Goal: Complete application form: Complete application form

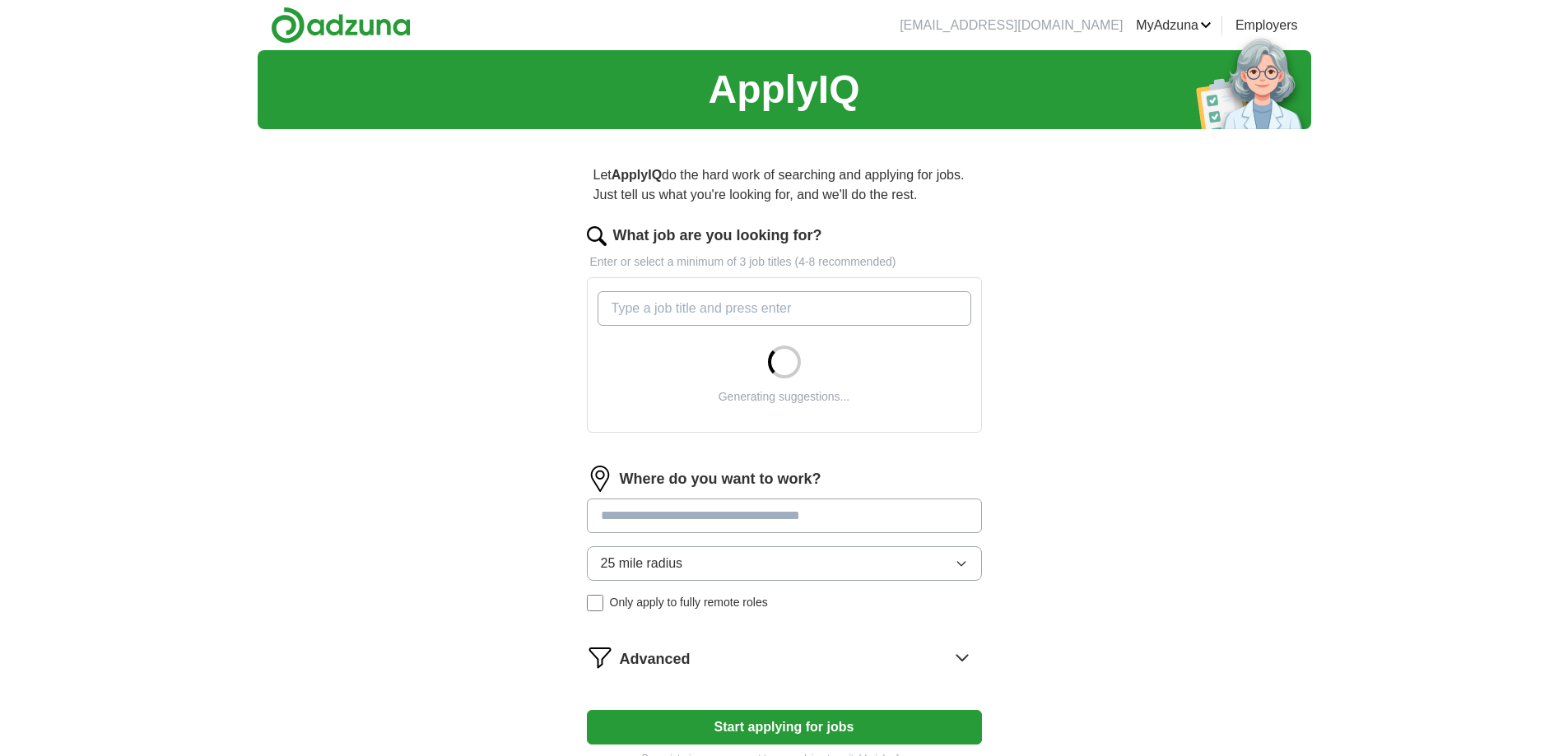
click at [633, 297] on input "What job are you looking for?" at bounding box center [784, 308] width 374 height 35
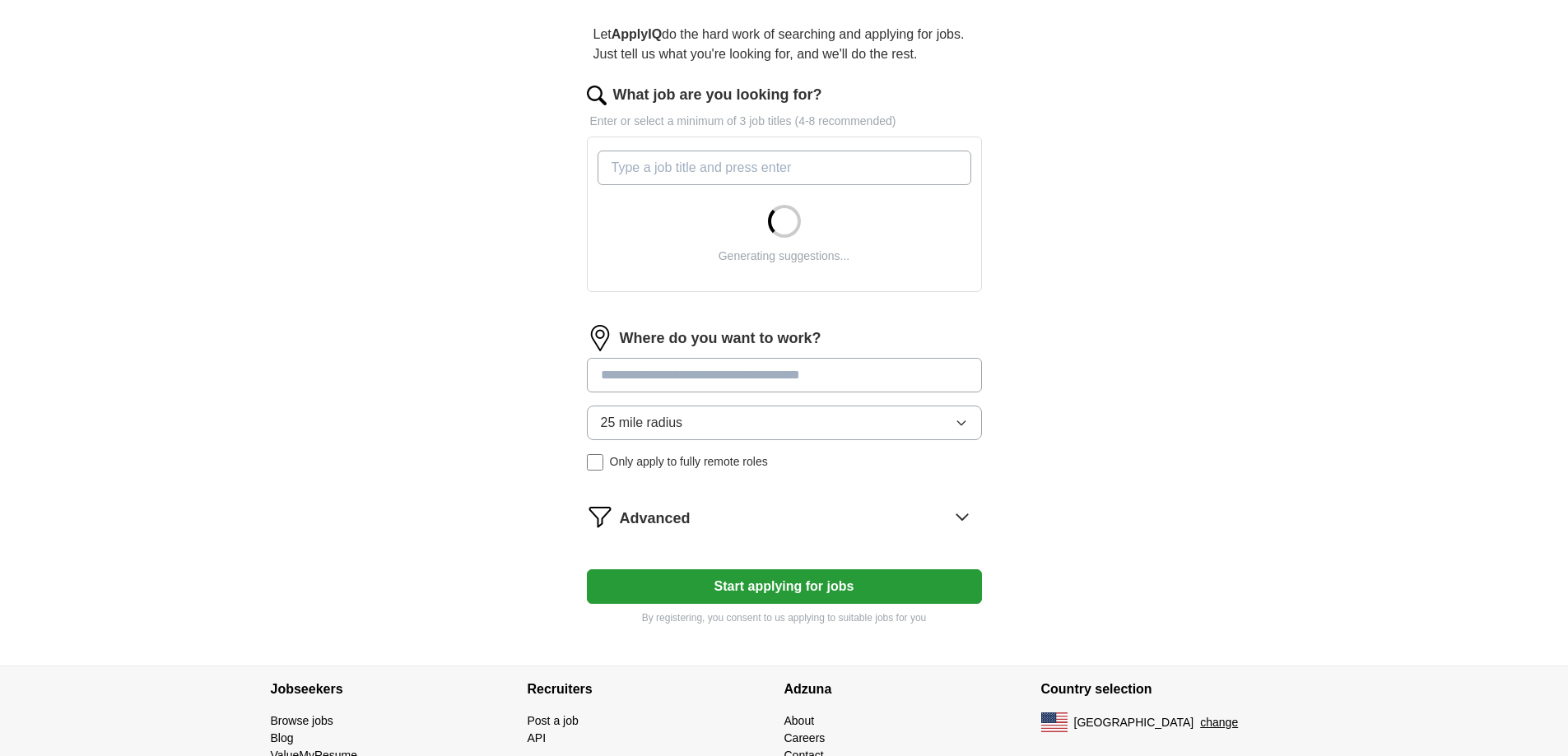
scroll to position [164, 0]
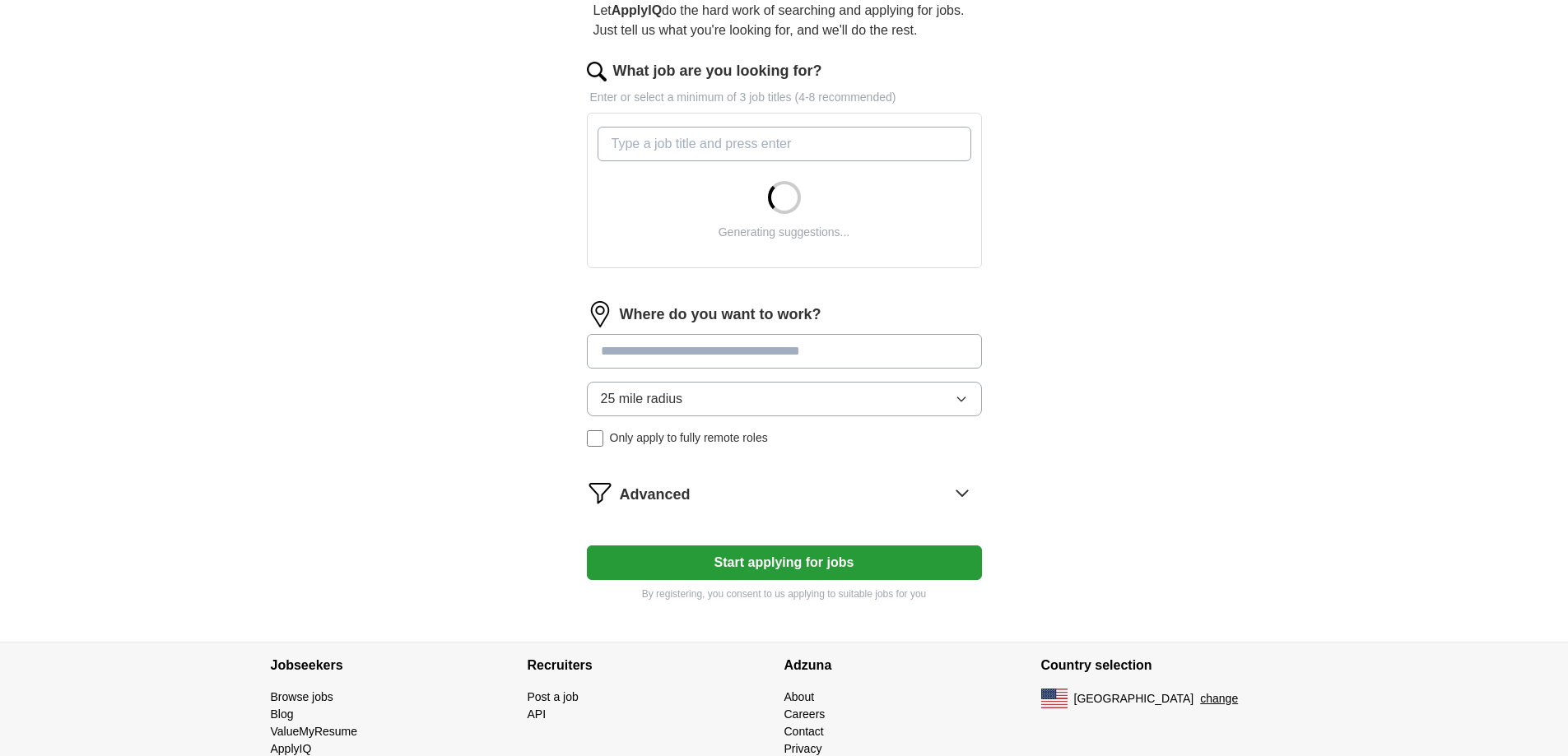
click at [595, 438] on div "25 mile radius Only apply to fully remote roles" at bounding box center [784, 414] width 395 height 65
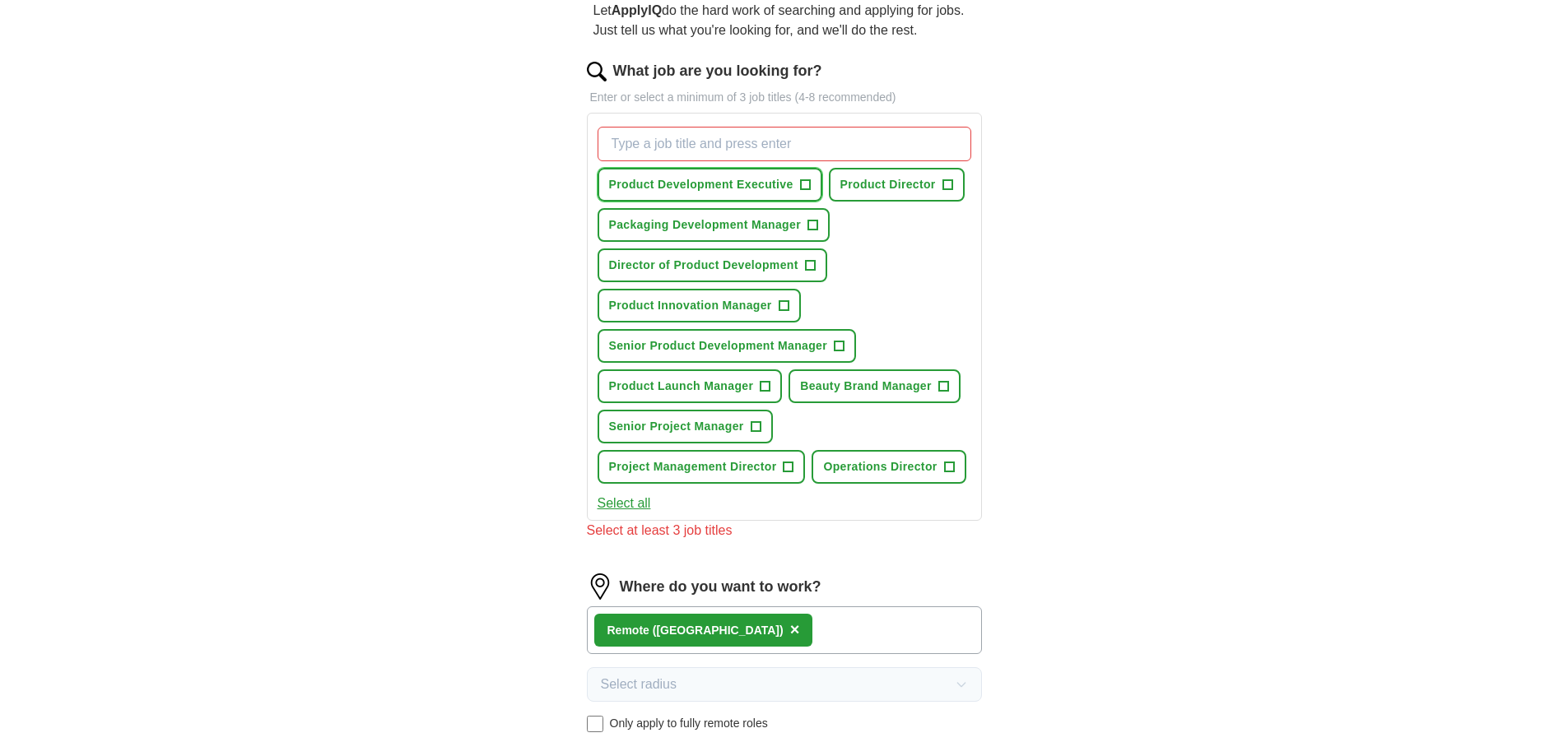
click at [807, 185] on span "+" at bounding box center [804, 185] width 10 height 13
click at [950, 381] on button "Beauty Brand Manager +" at bounding box center [874, 386] width 171 height 34
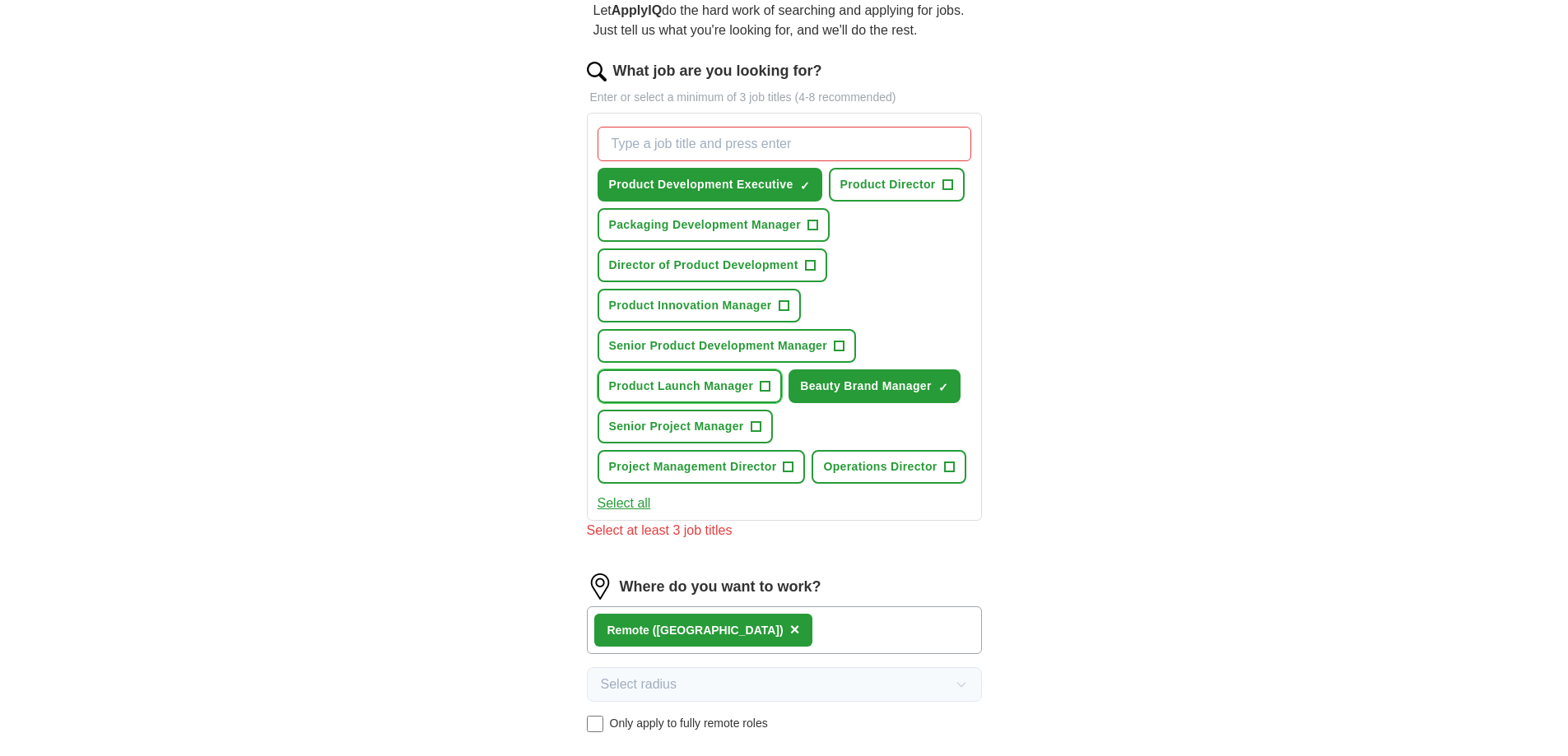
click at [763, 386] on span "+" at bounding box center [765, 386] width 10 height 13
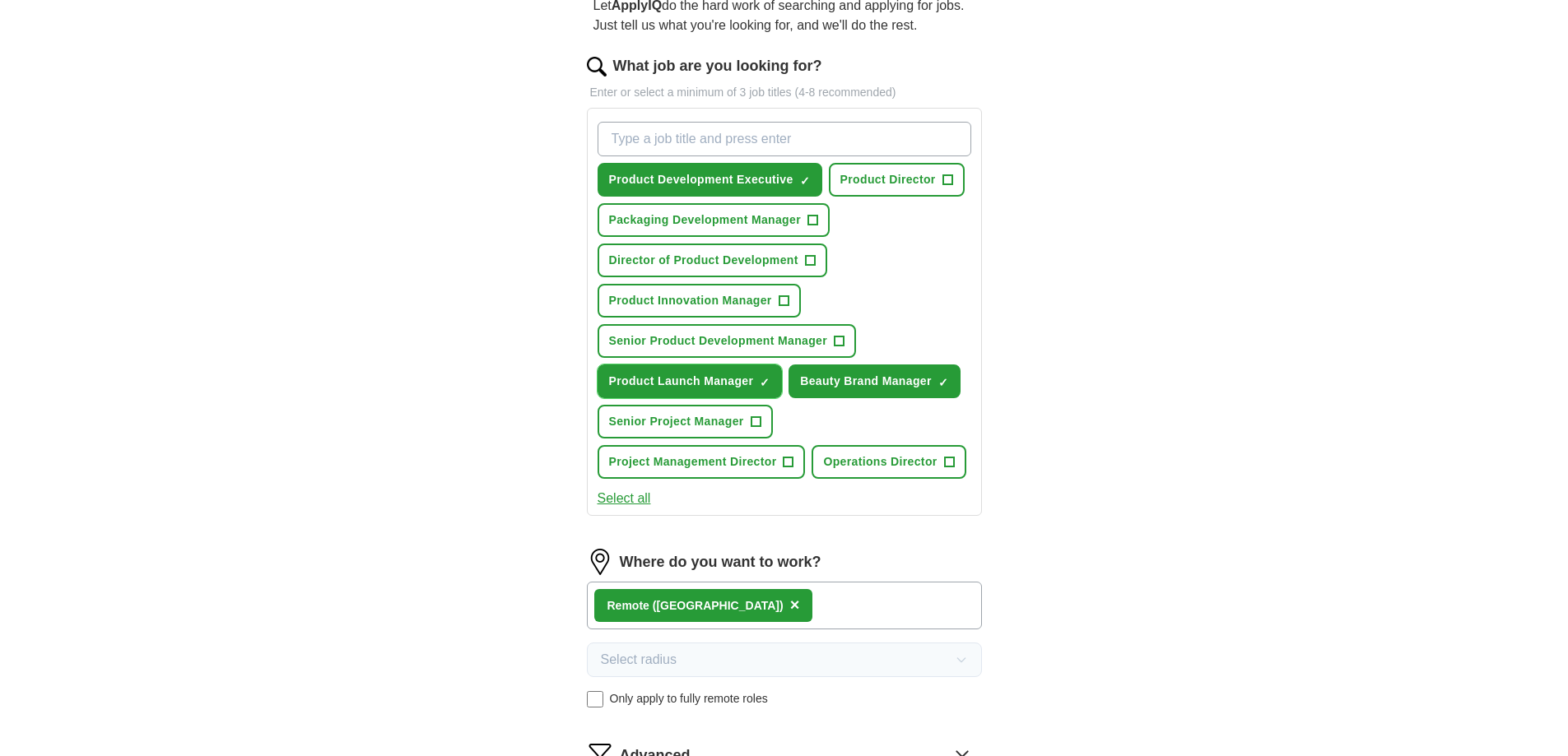
scroll to position [247, 0]
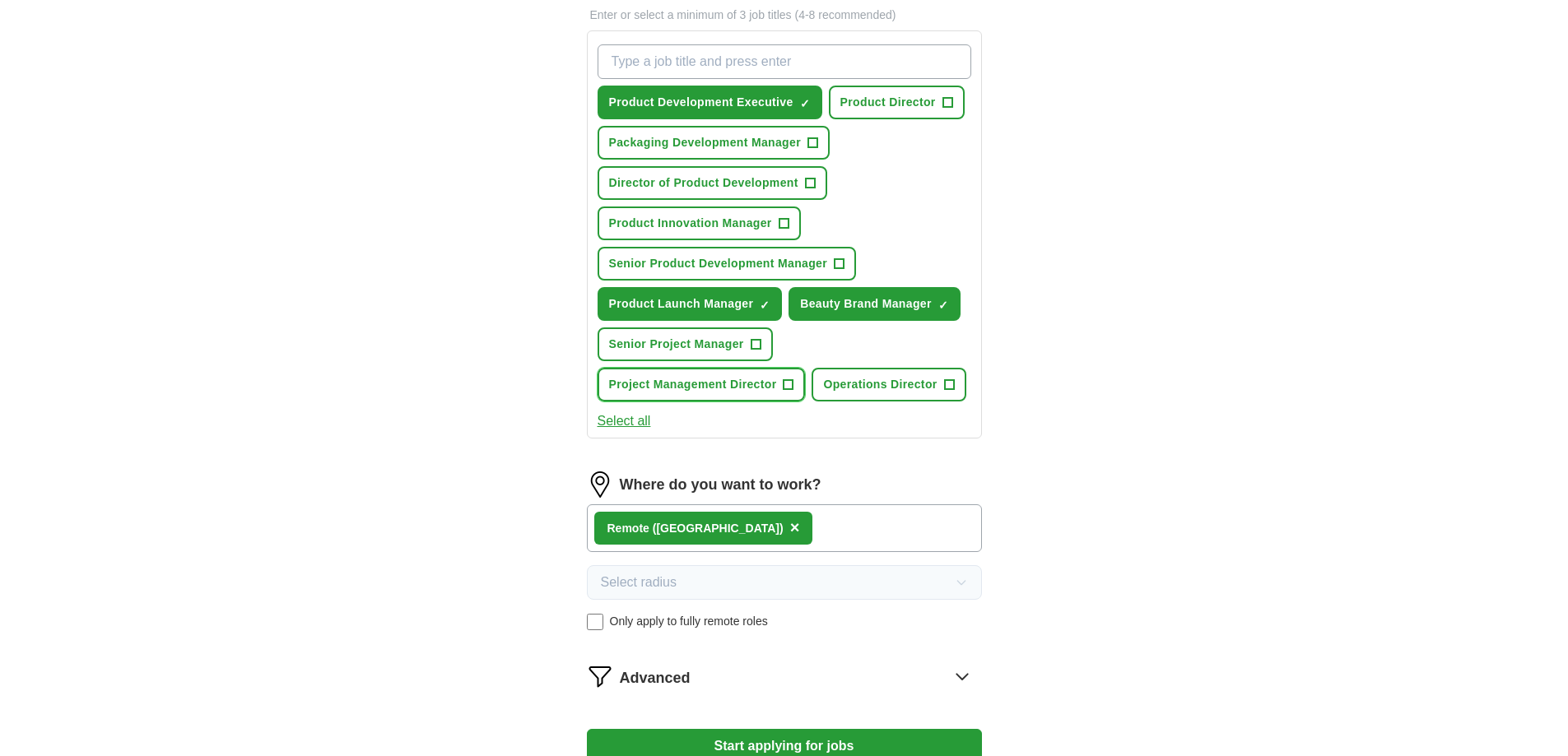
click at [650, 394] on button "Project Management Director +" at bounding box center [701, 385] width 208 height 34
click at [636, 414] on button "Select all" at bounding box center [624, 421] width 54 height 20
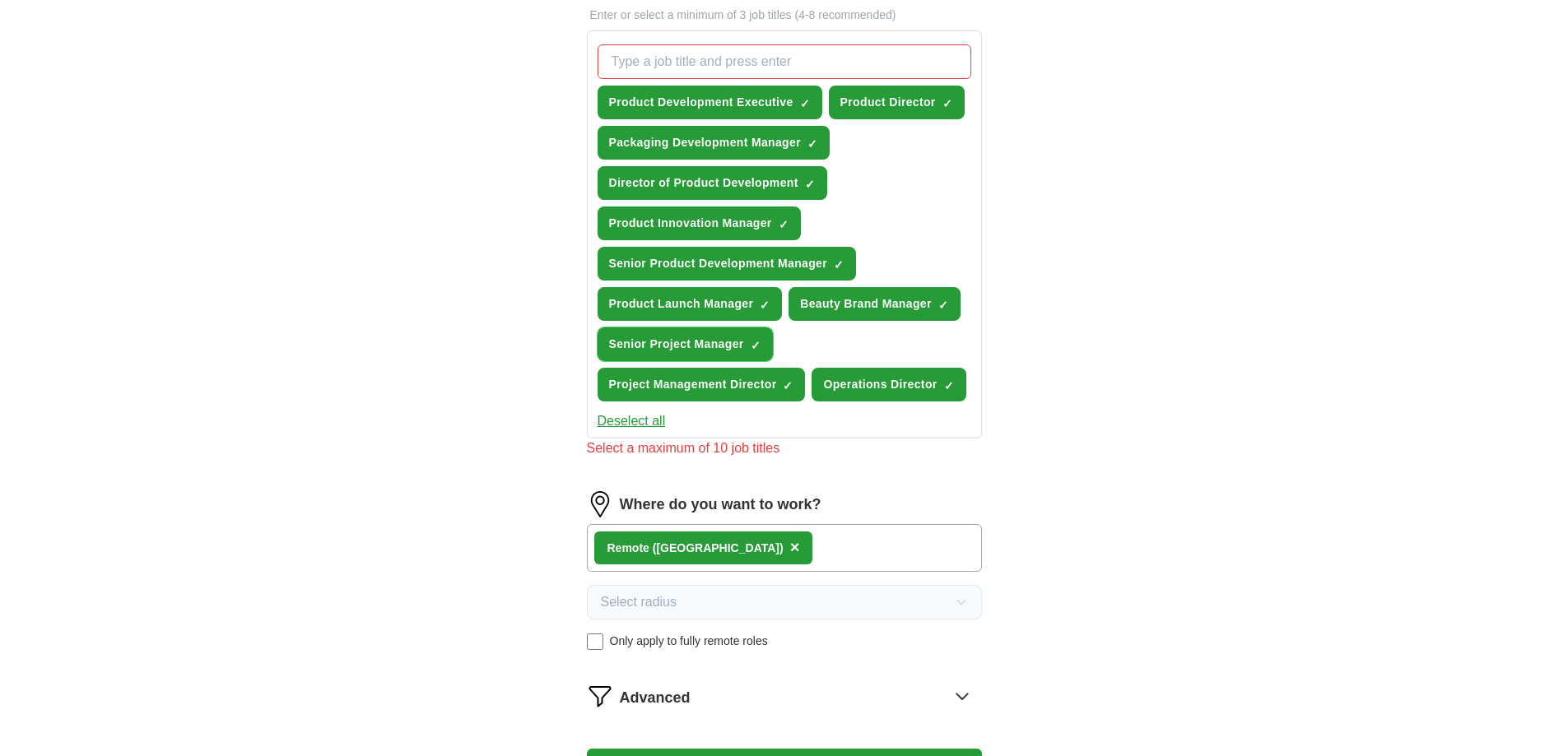
drag, startPoint x: 726, startPoint y: 352, endPoint x: 752, endPoint y: 384, distance: 41.2
click at [752, 384] on div "Product Development Executive ✓ × Product Director ✓ × Packaging Development Ma…" at bounding box center [784, 222] width 380 height 370
click at [752, 384] on span "Project Management Director" at bounding box center [693, 384] width 168 height 17
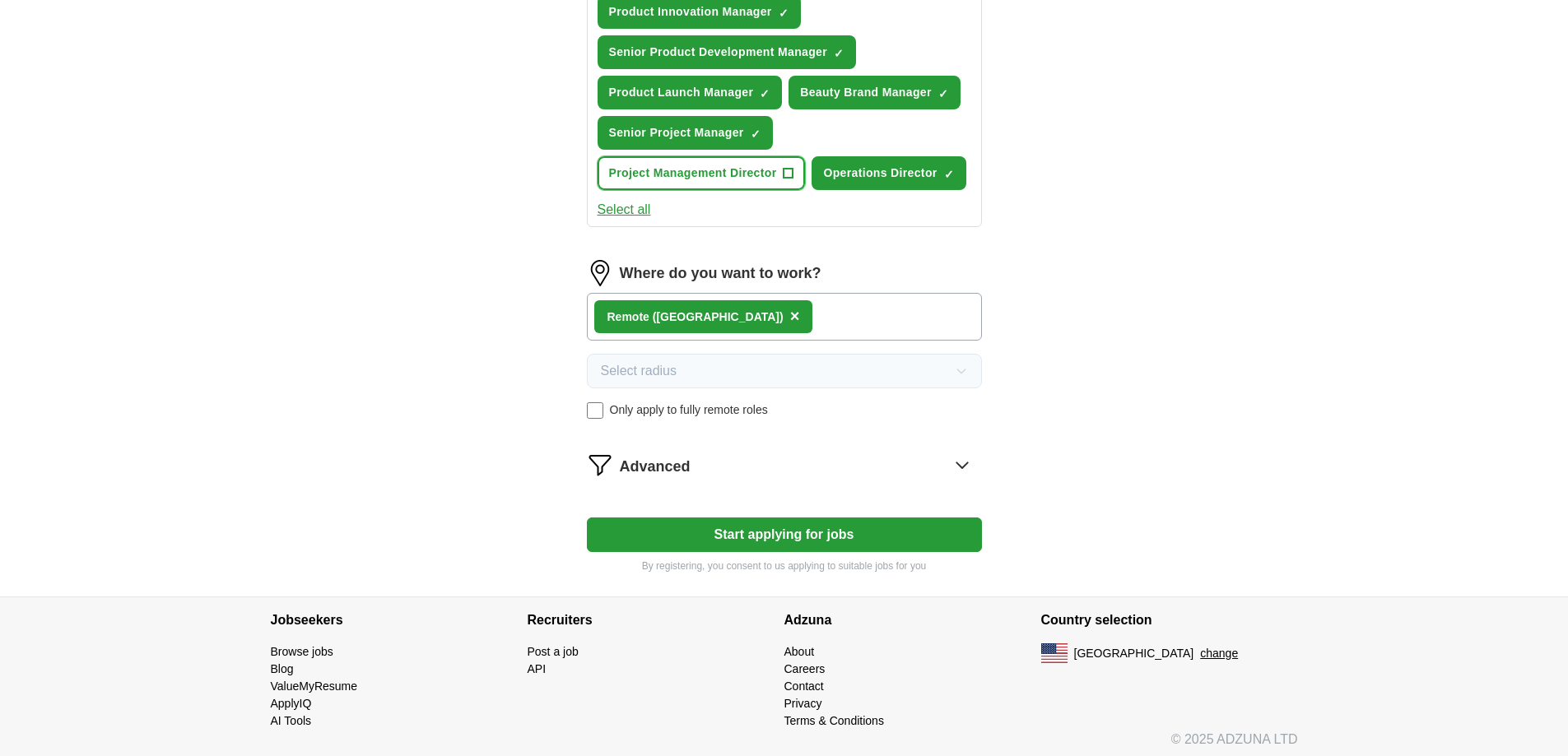
scroll to position [465, 0]
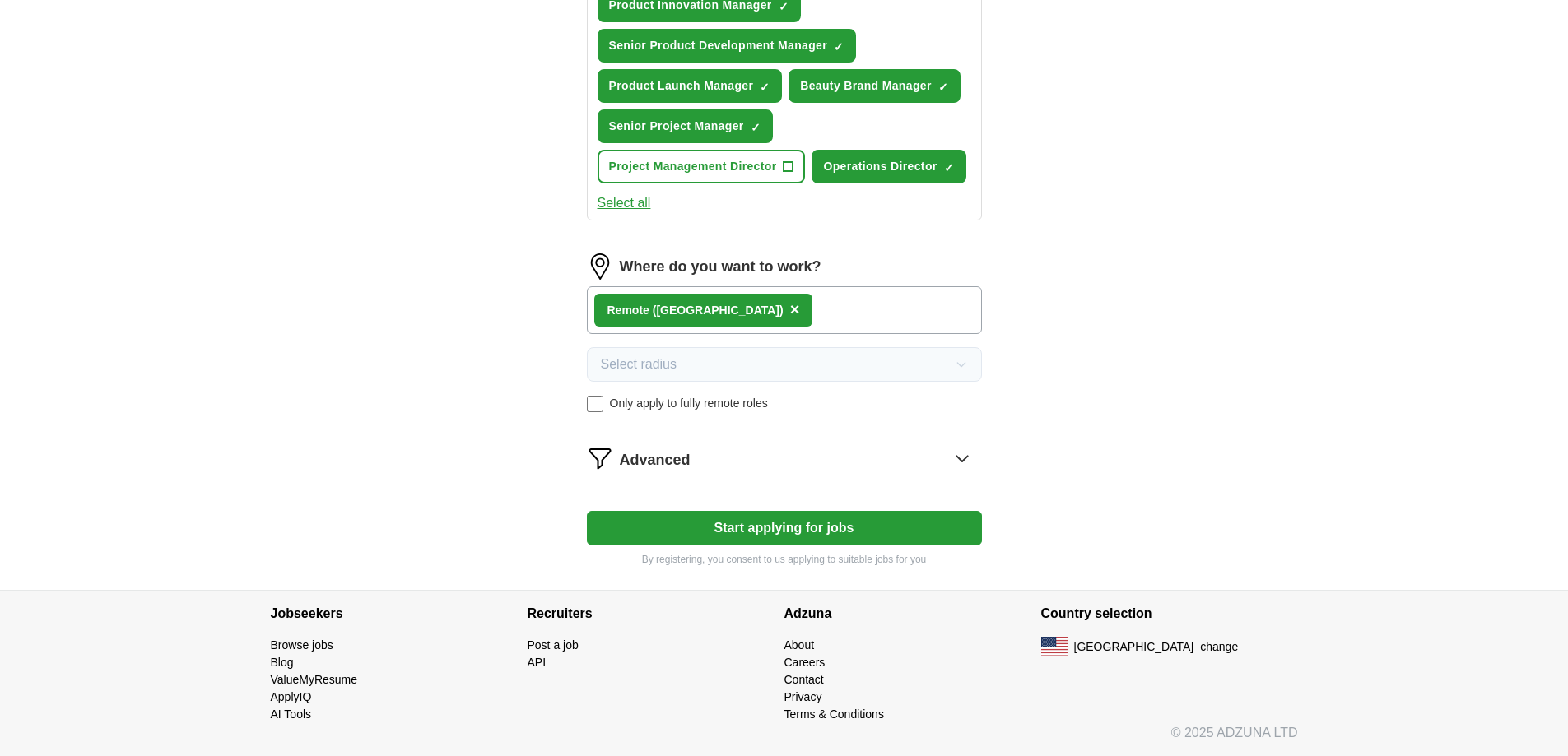
click at [638, 541] on button "Start applying for jobs" at bounding box center [784, 528] width 395 height 35
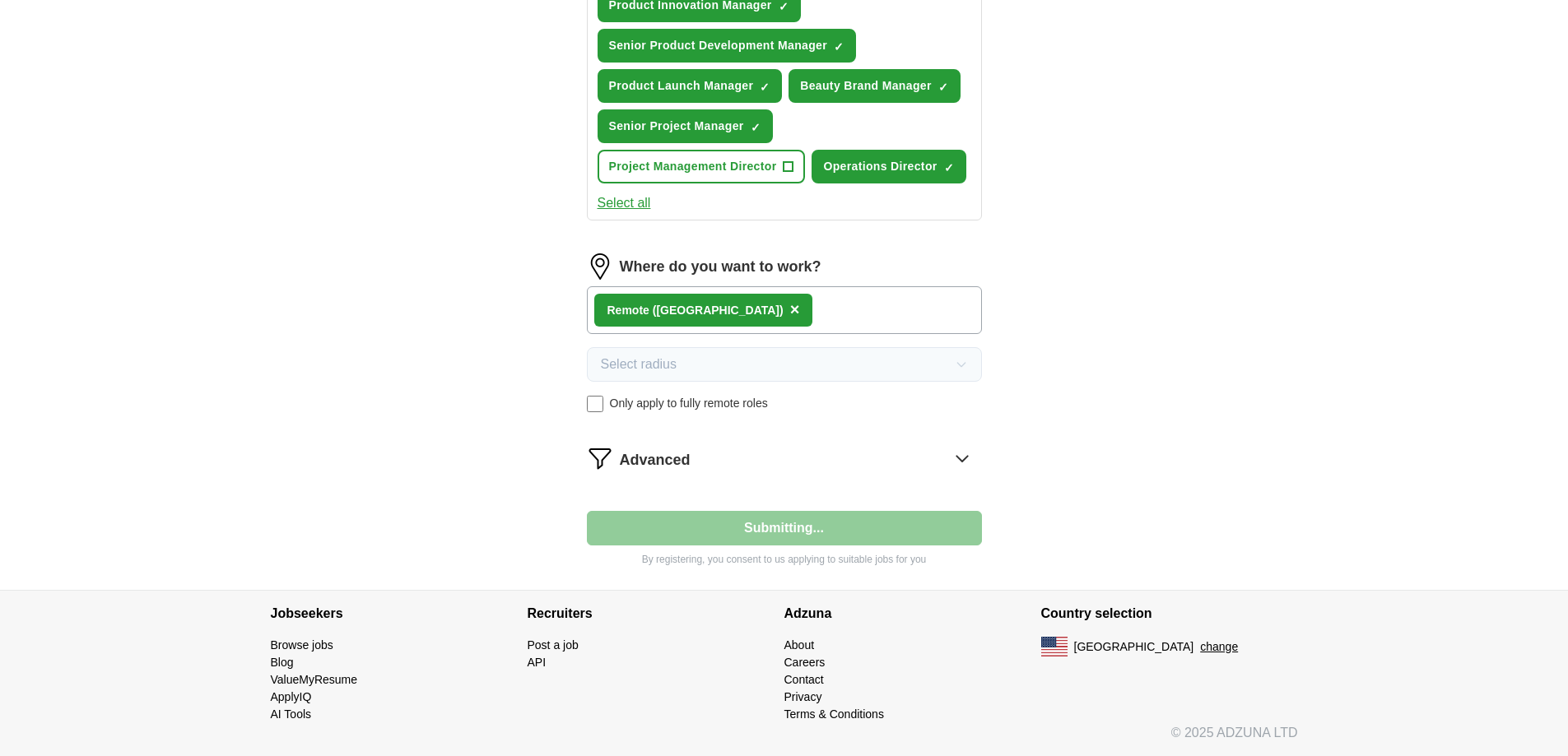
select select "**"
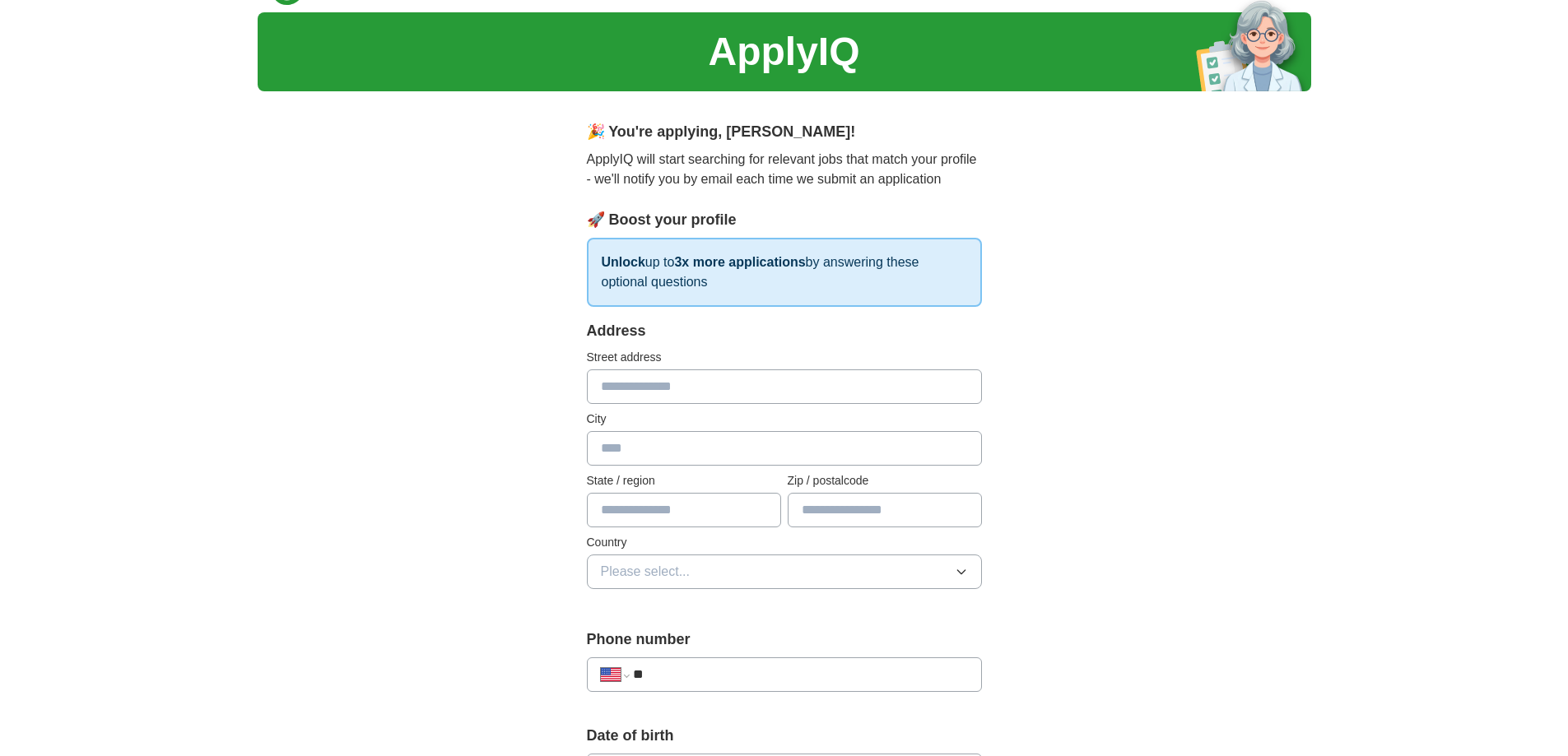
scroll to position [0, 0]
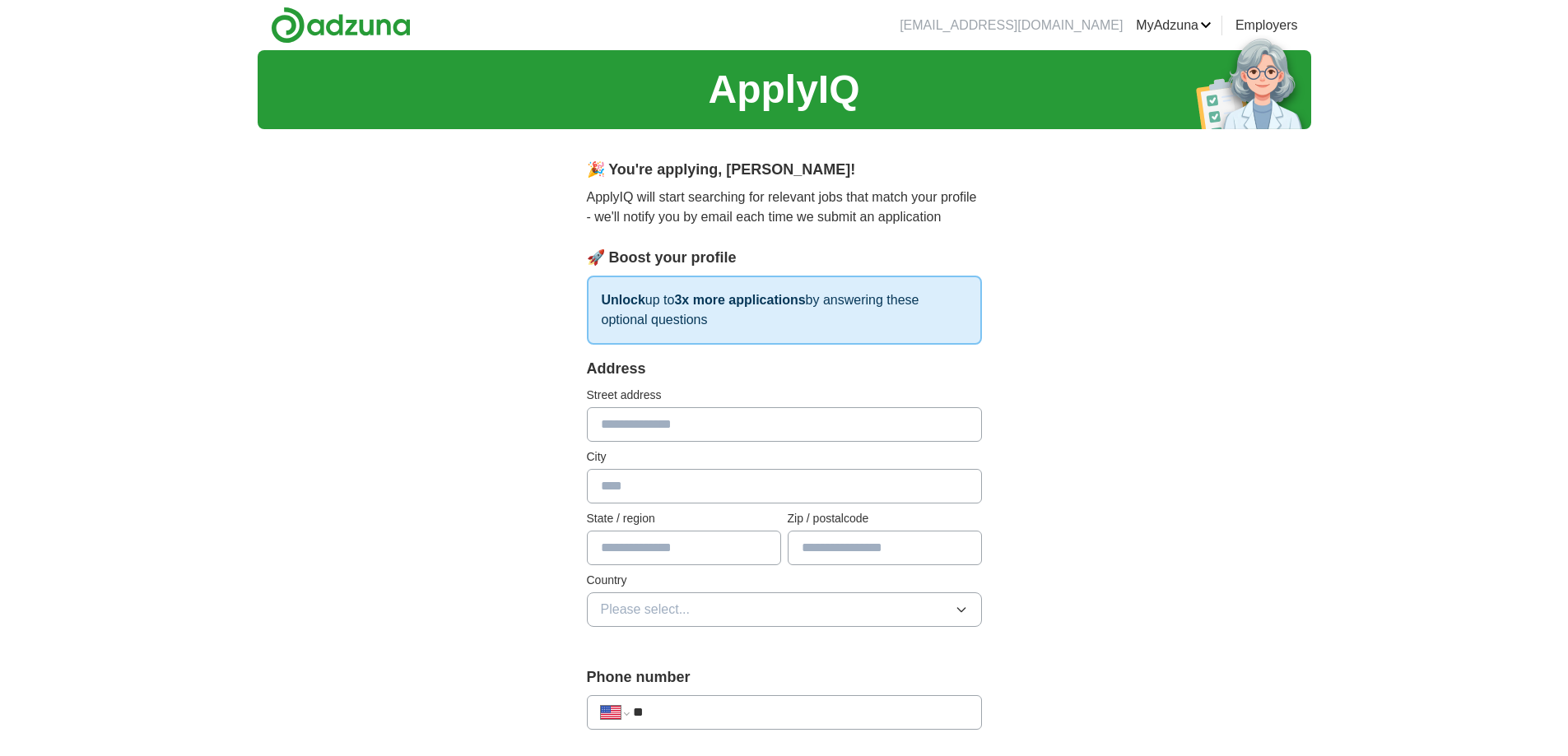
click at [660, 449] on label "City" at bounding box center [784, 457] width 395 height 17
click at [658, 428] on input "text" at bounding box center [784, 424] width 395 height 35
type input "**********"
type input "*******"
type input "**"
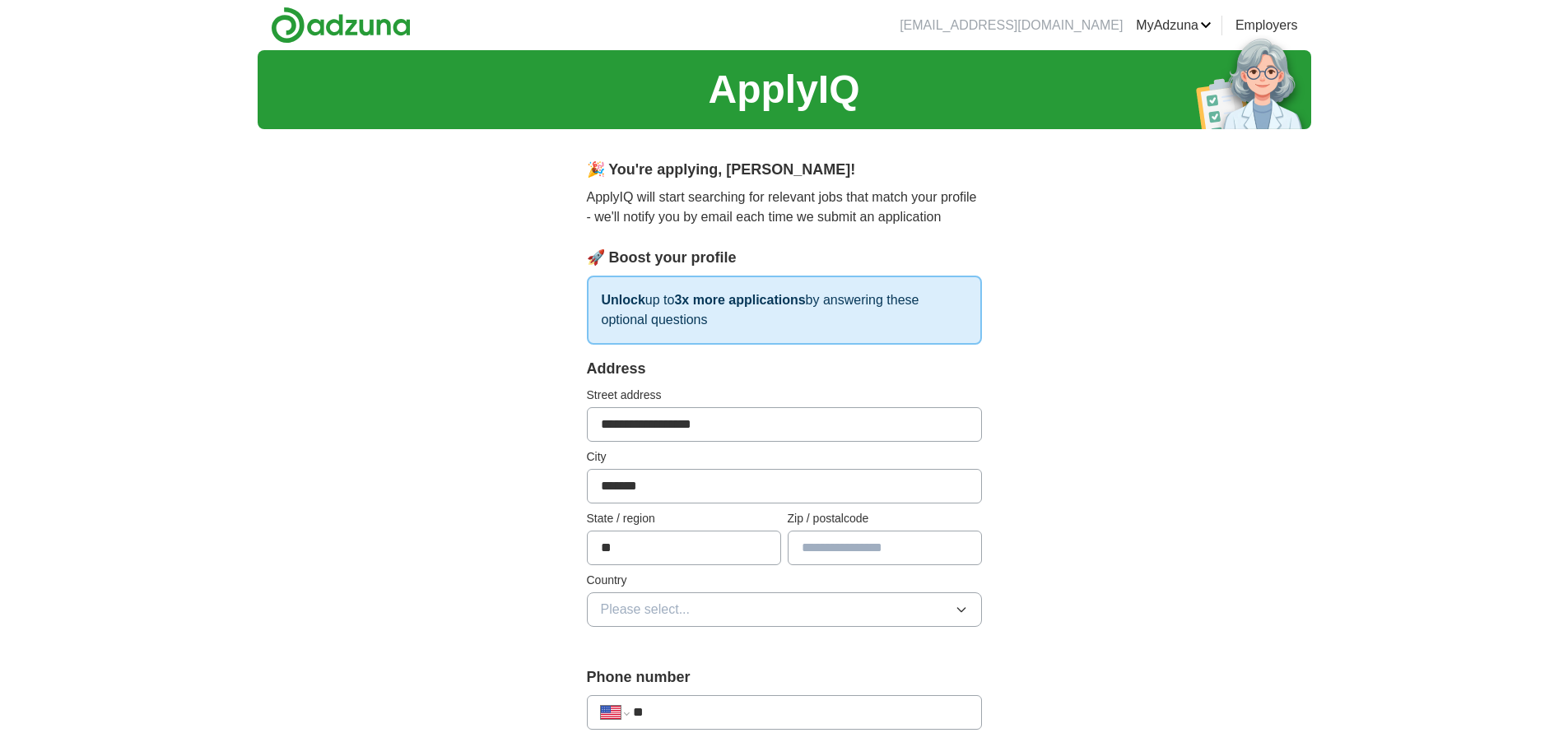
type input "*****"
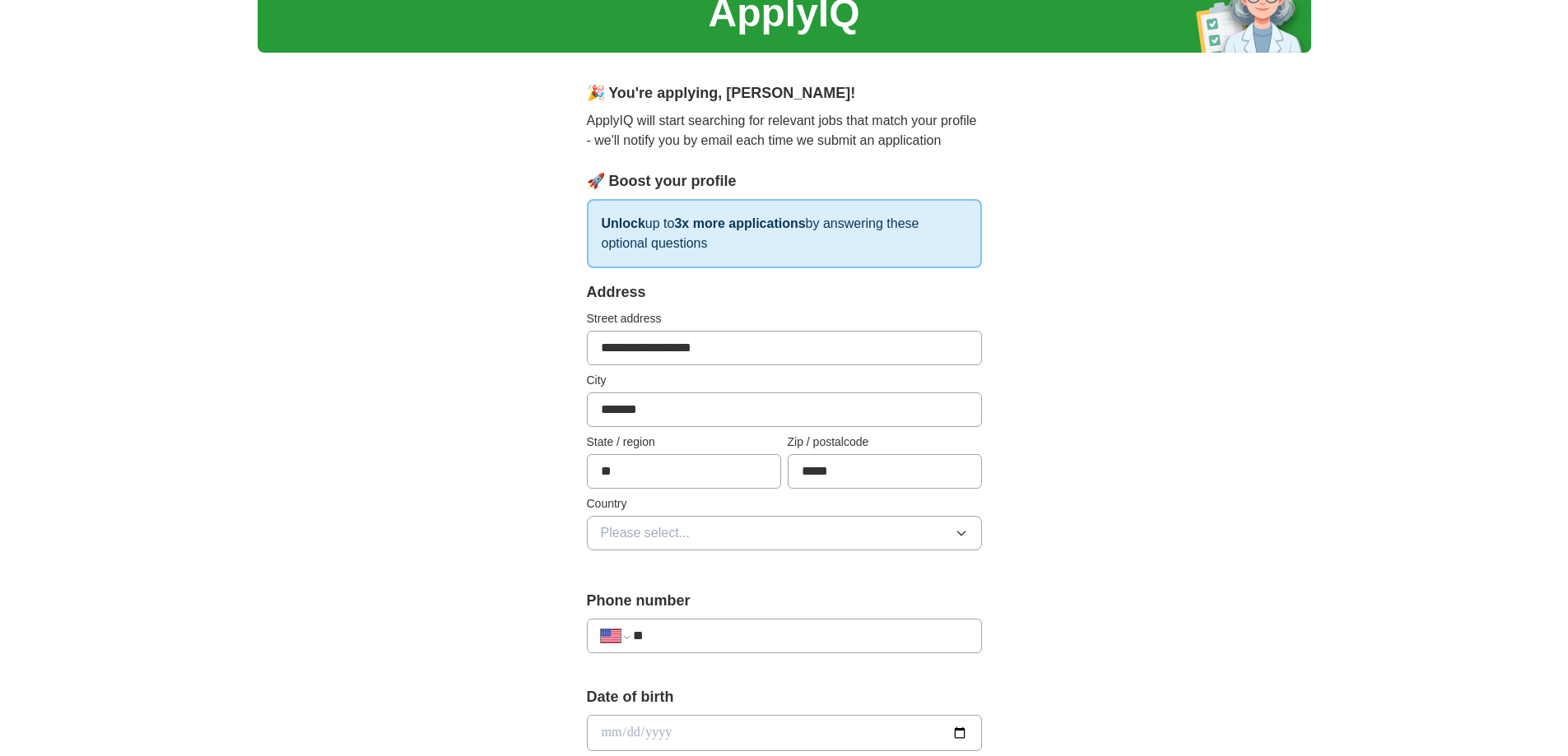
scroll to position [247, 0]
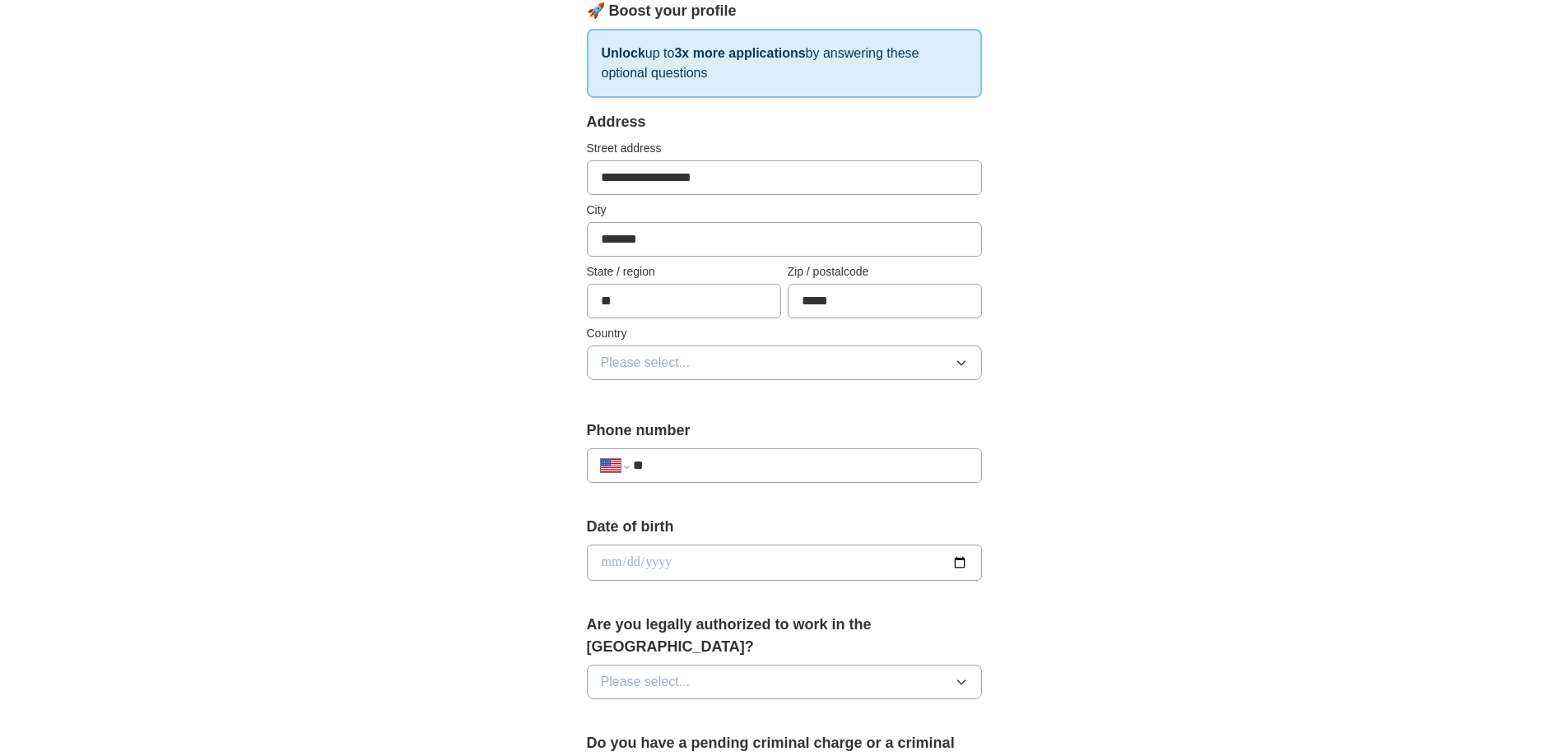
click at [680, 465] on input "**" at bounding box center [800, 466] width 334 height 20
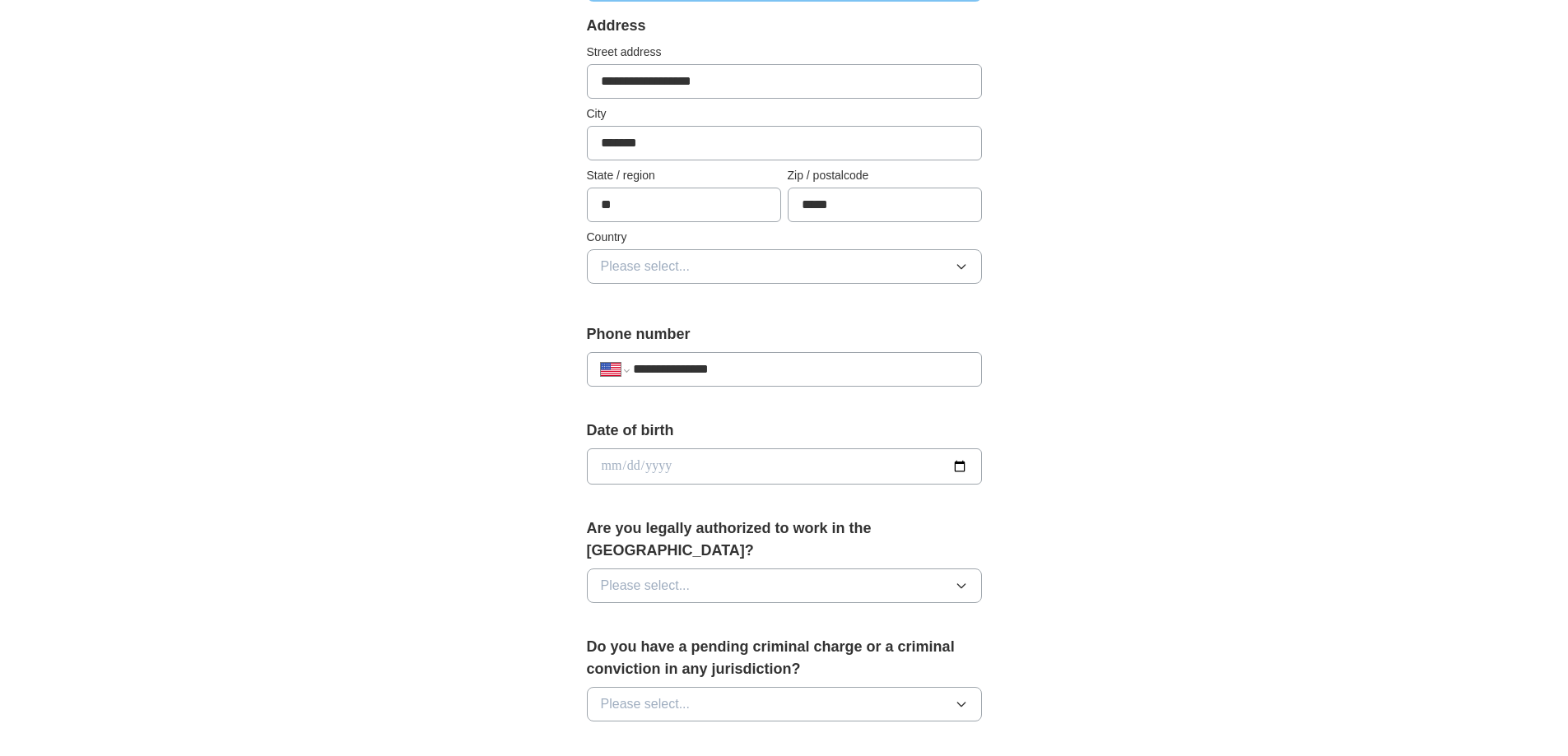
scroll to position [494, 0]
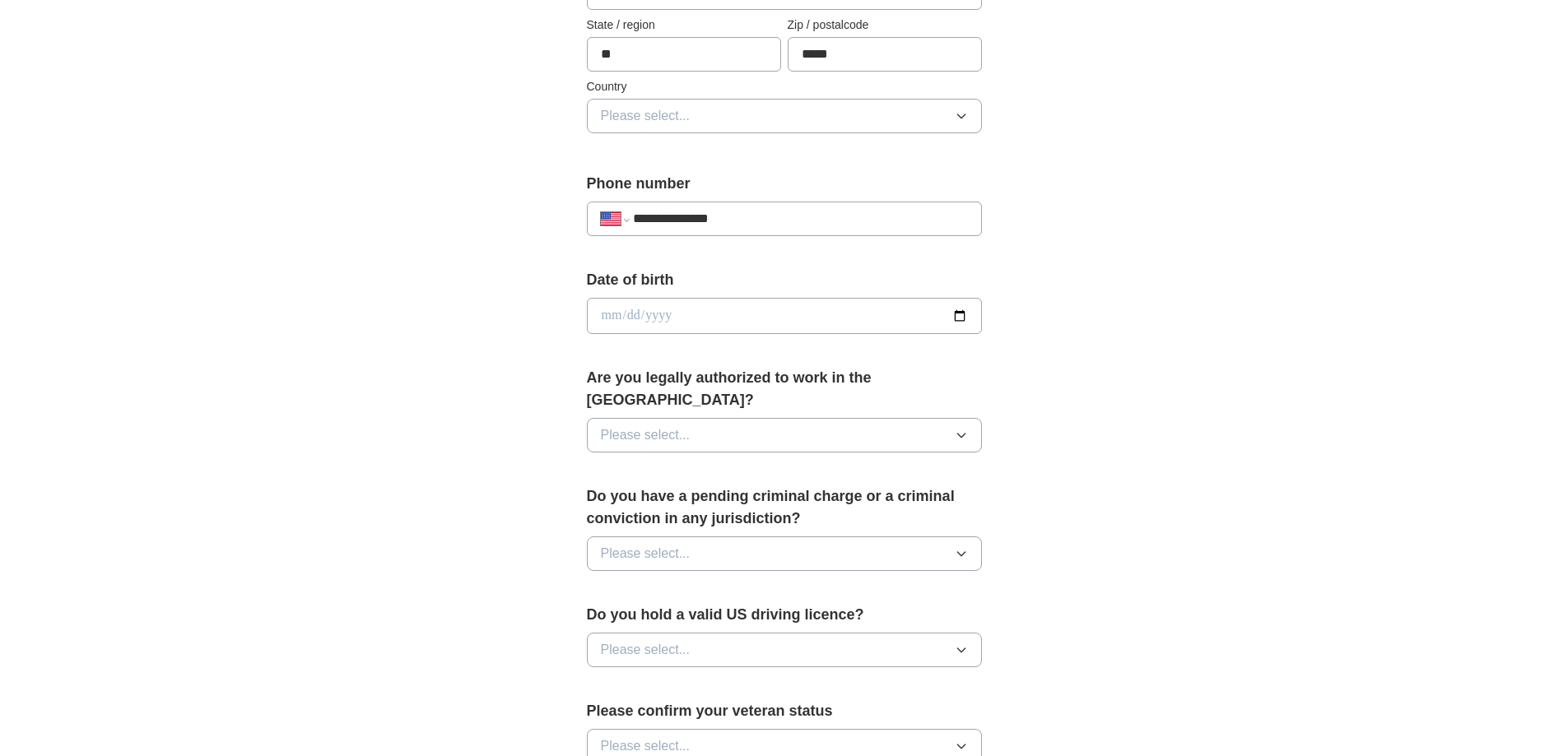
type input "**********"
click at [955, 317] on input "date" at bounding box center [784, 316] width 395 height 37
click at [649, 322] on input "date" at bounding box center [784, 316] width 395 height 37
click at [612, 322] on input "date" at bounding box center [784, 316] width 395 height 37
type input "**********"
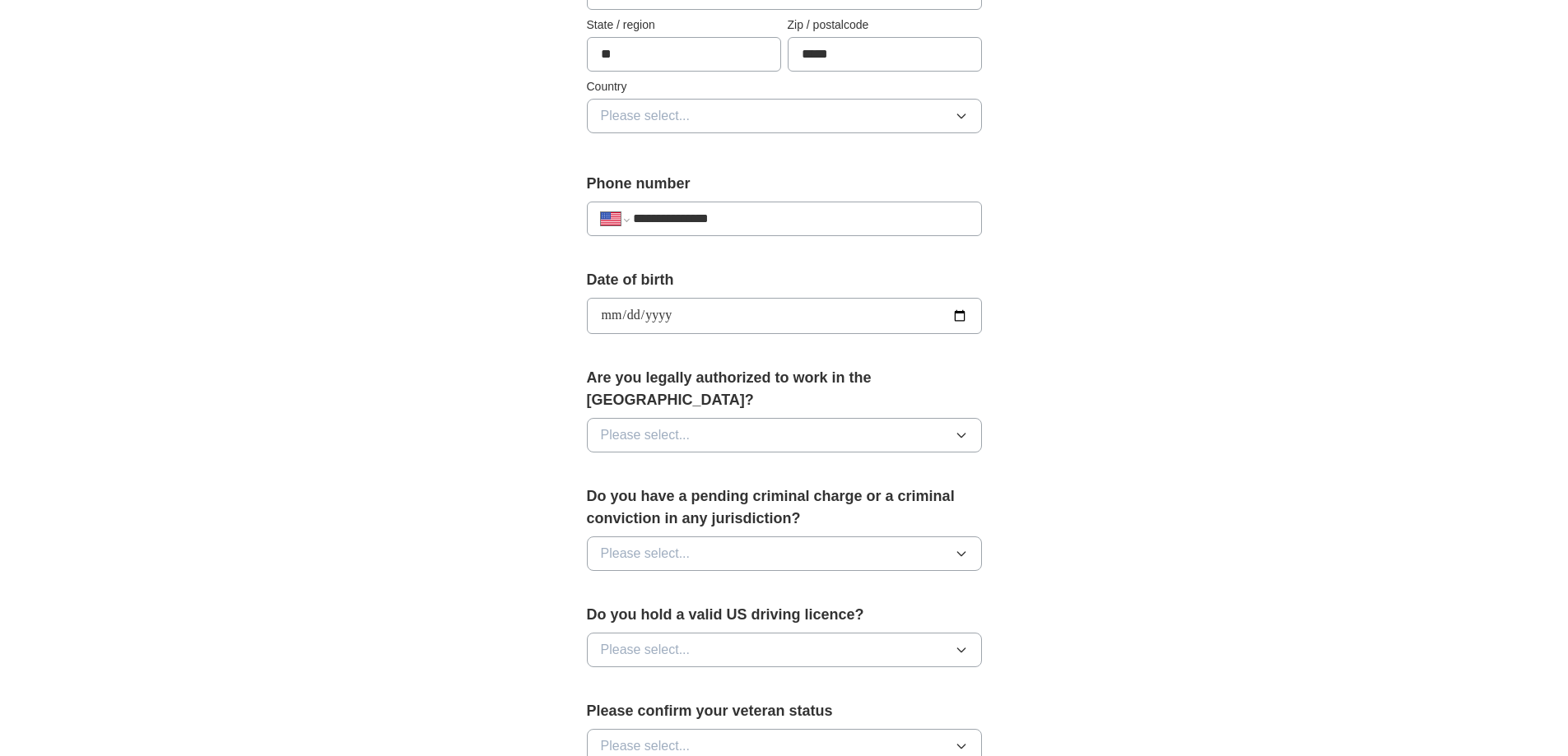
click at [699, 418] on button "Please select..." at bounding box center [784, 435] width 395 height 35
click at [689, 463] on div "Yes" at bounding box center [784, 473] width 367 height 20
click at [683, 544] on span "Please select..." at bounding box center [645, 553] width 90 height 20
click at [648, 616] on div "No" at bounding box center [784, 626] width 367 height 20
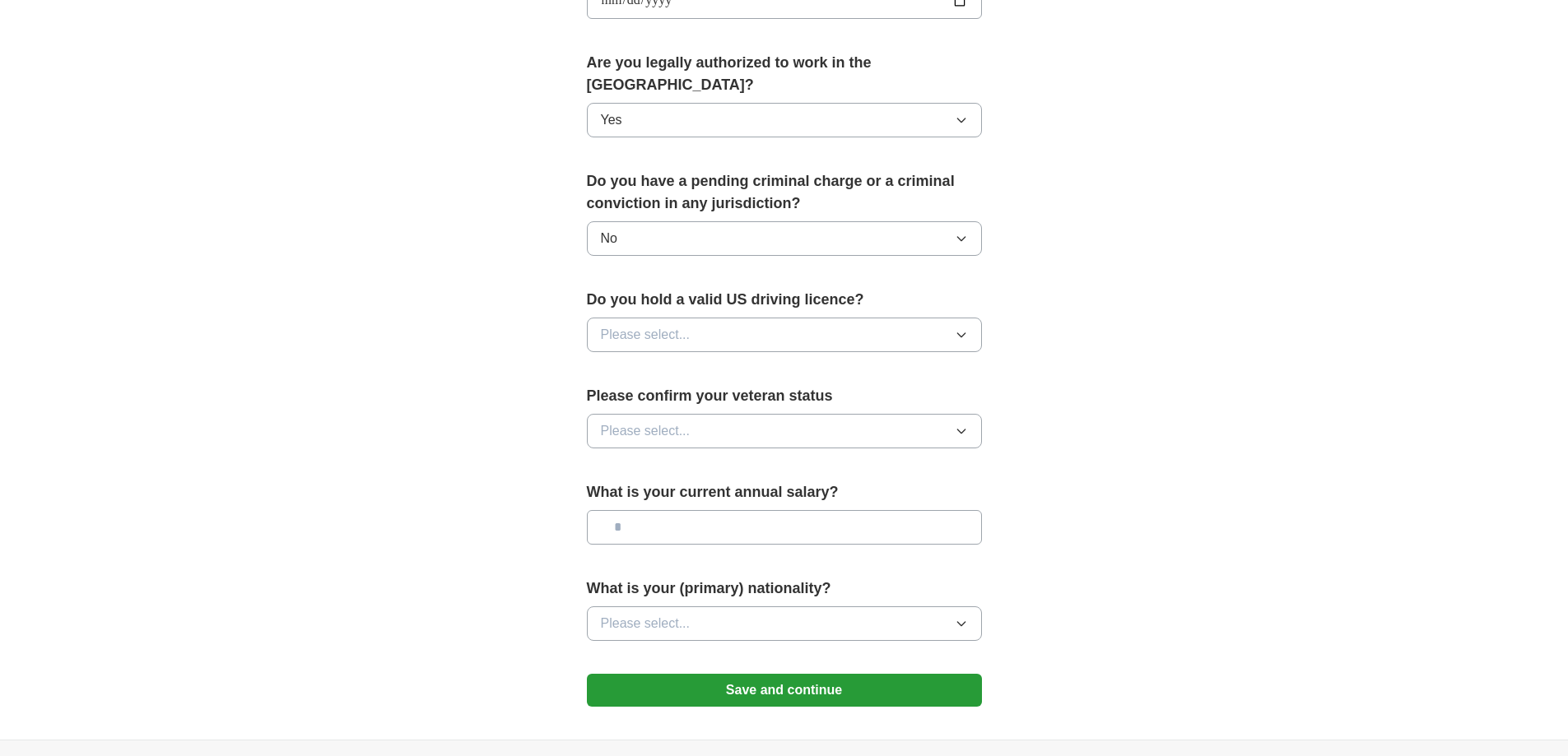
scroll to position [823, 0]
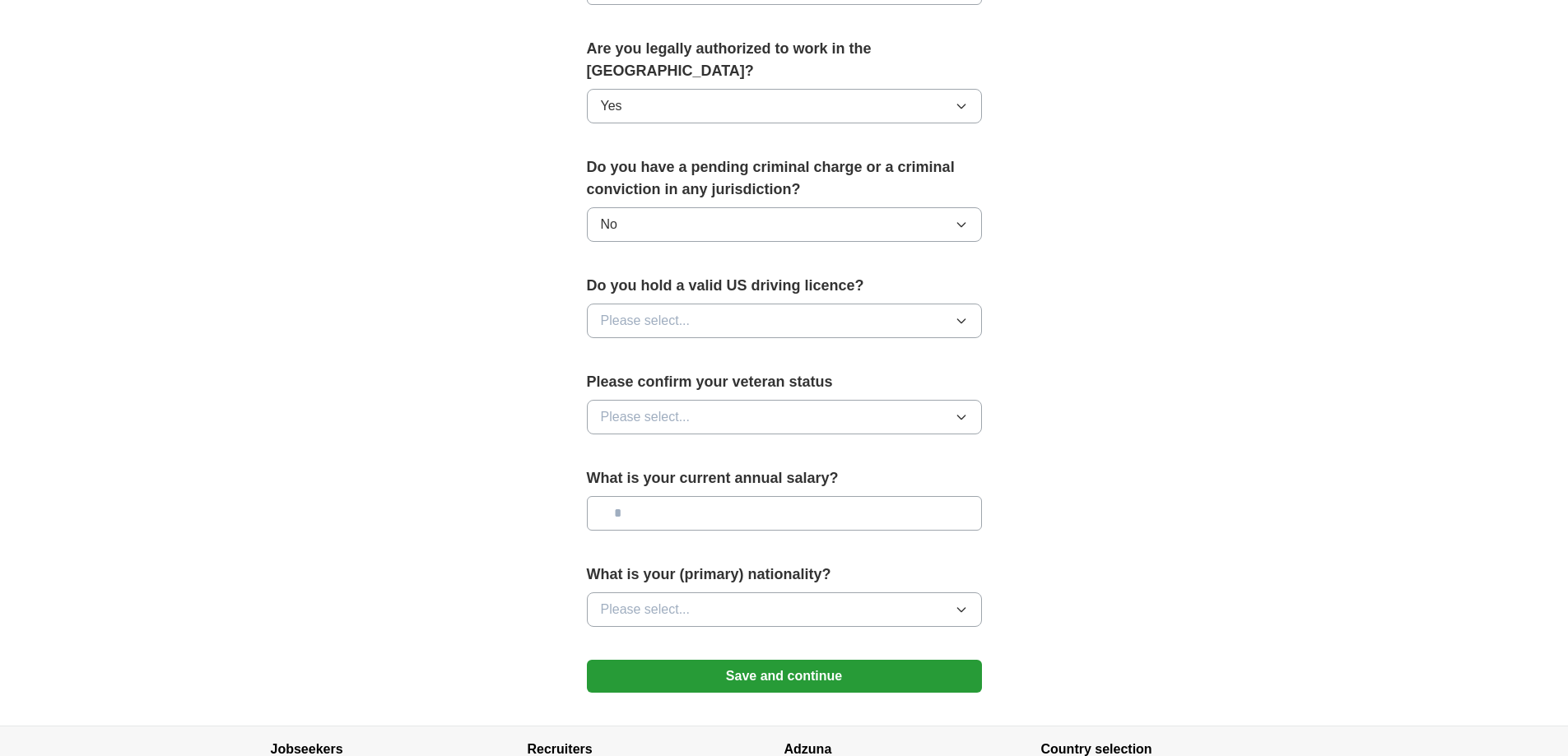
click at [695, 279] on div "Do you hold a valid US driving licence? Please select..." at bounding box center [784, 313] width 395 height 77
click at [689, 312] on span "Please select..." at bounding box center [645, 321] width 90 height 20
click at [689, 349] on div "Yes" at bounding box center [784, 359] width 367 height 20
click at [686, 407] on span "Please select..." at bounding box center [645, 417] width 90 height 20
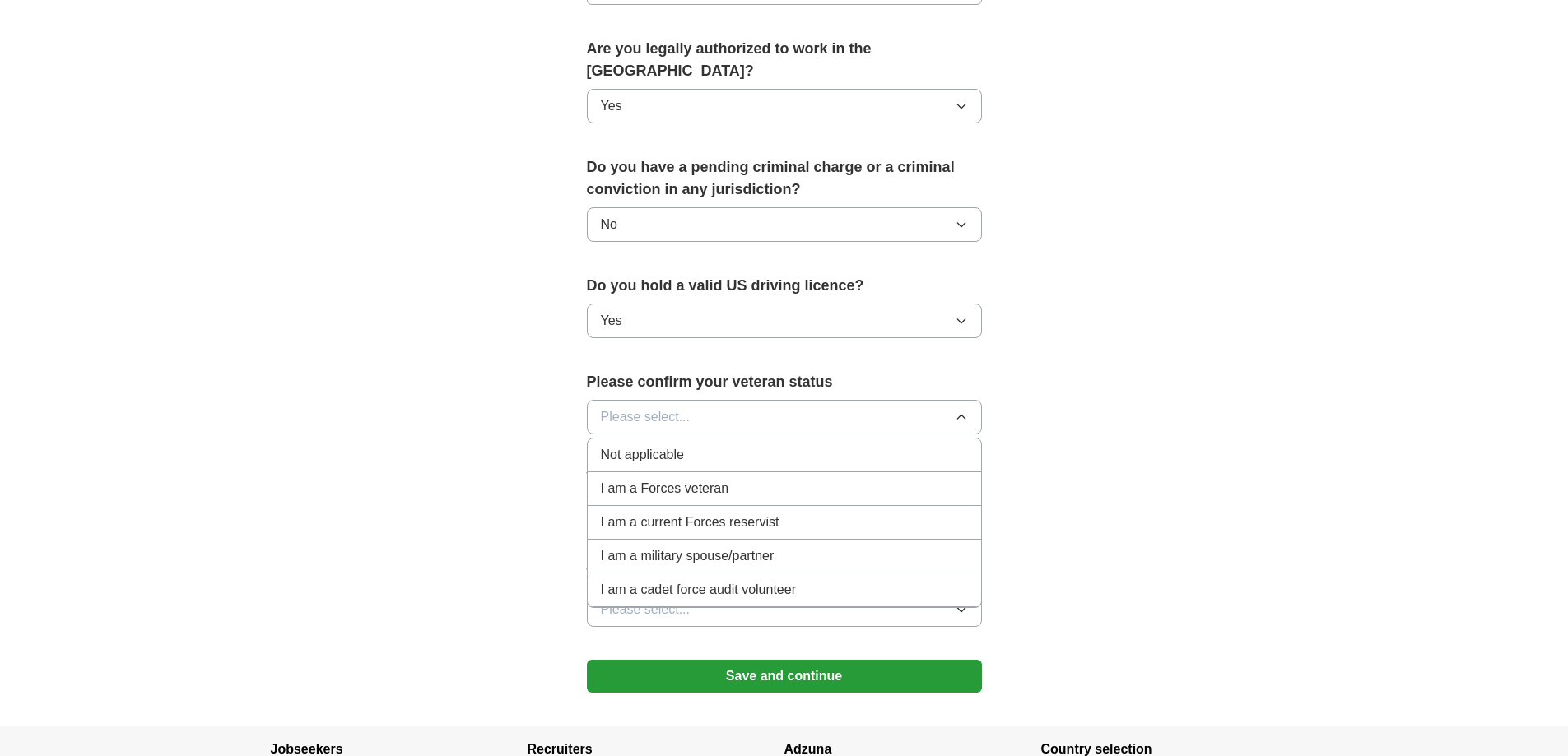
click at [660, 445] on span "Not applicable" at bounding box center [642, 455] width 83 height 20
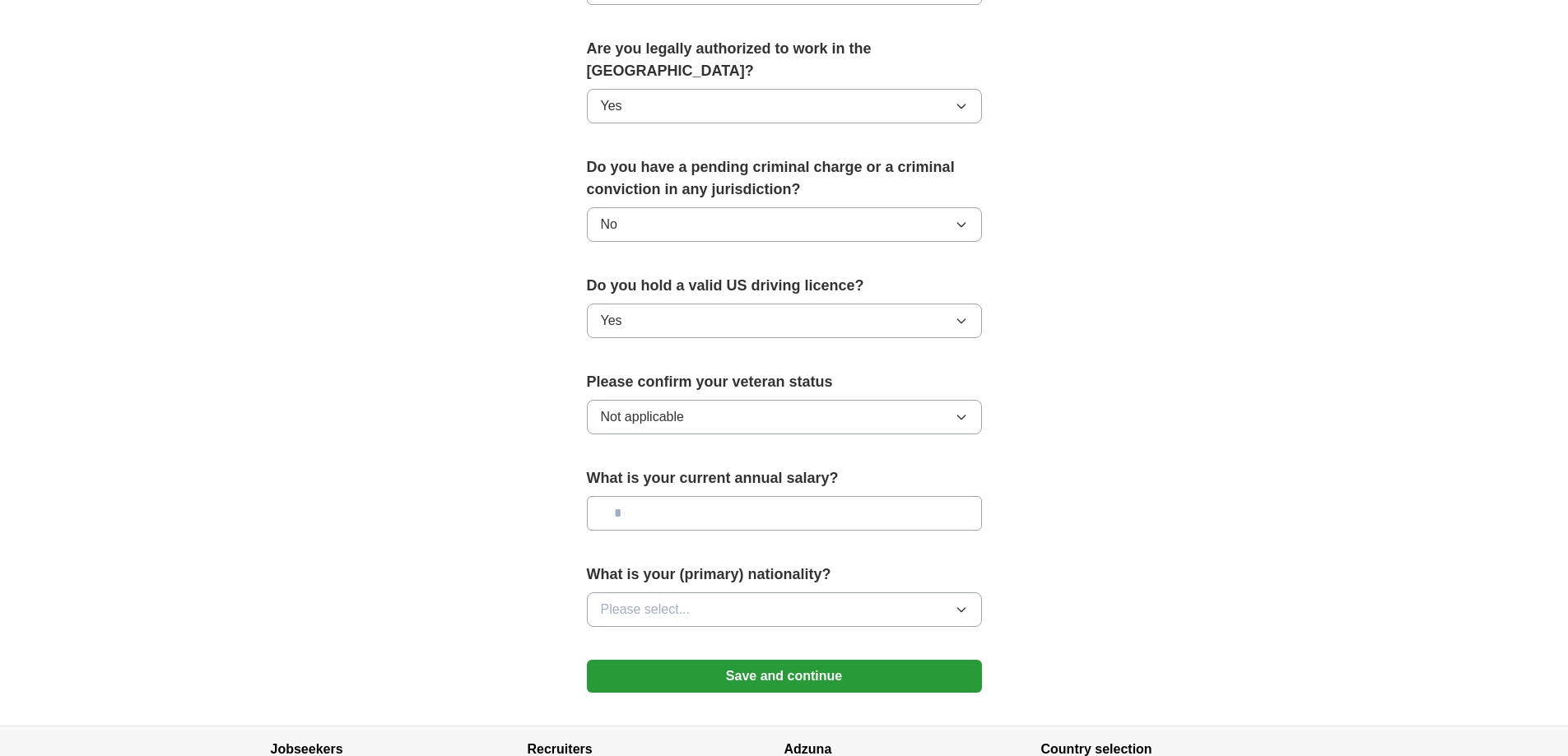
click at [660, 496] on input "text" at bounding box center [784, 513] width 395 height 35
type input "********"
click at [618, 600] on span "Please select..." at bounding box center [645, 610] width 90 height 20
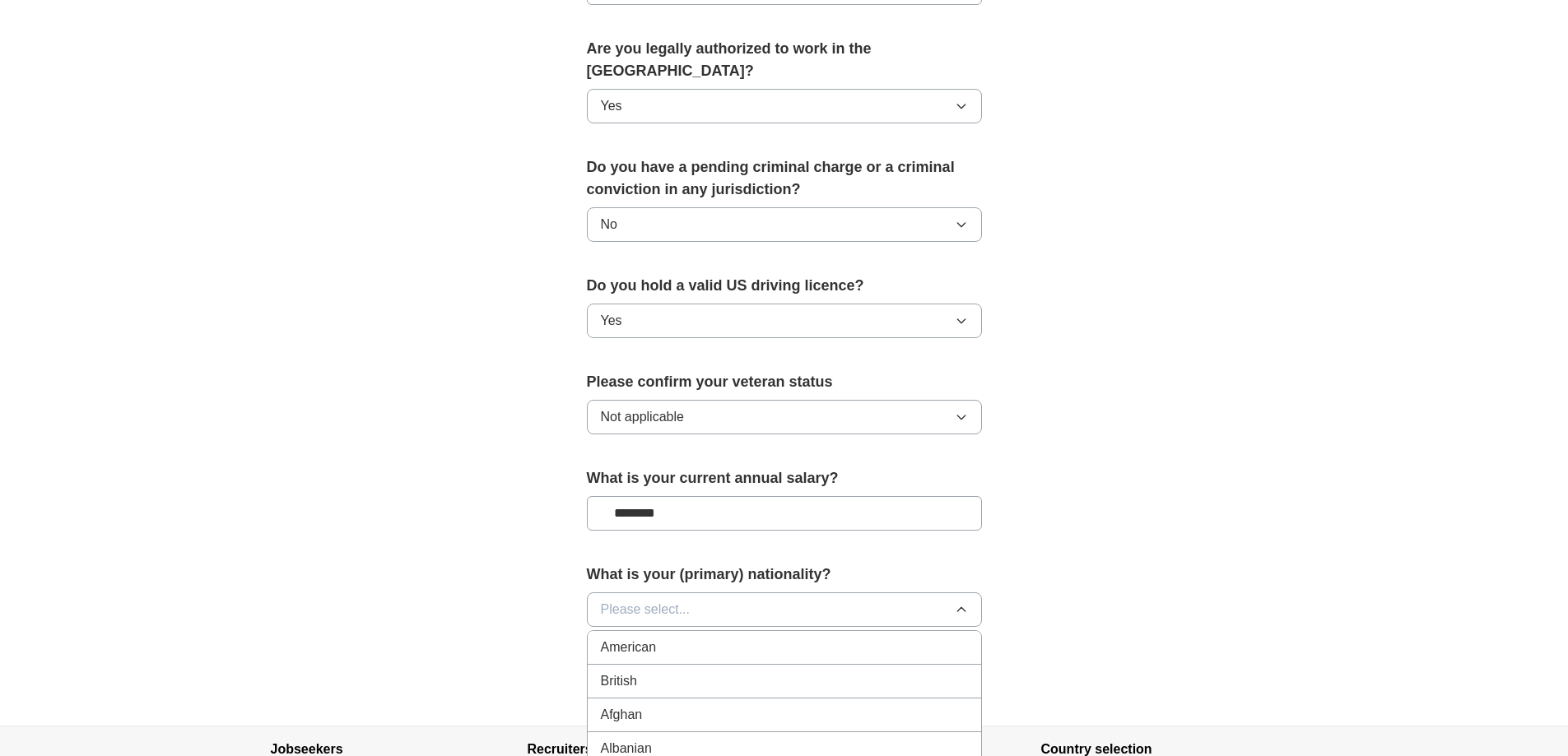
click at [627, 638] on span "American" at bounding box center [628, 648] width 56 height 20
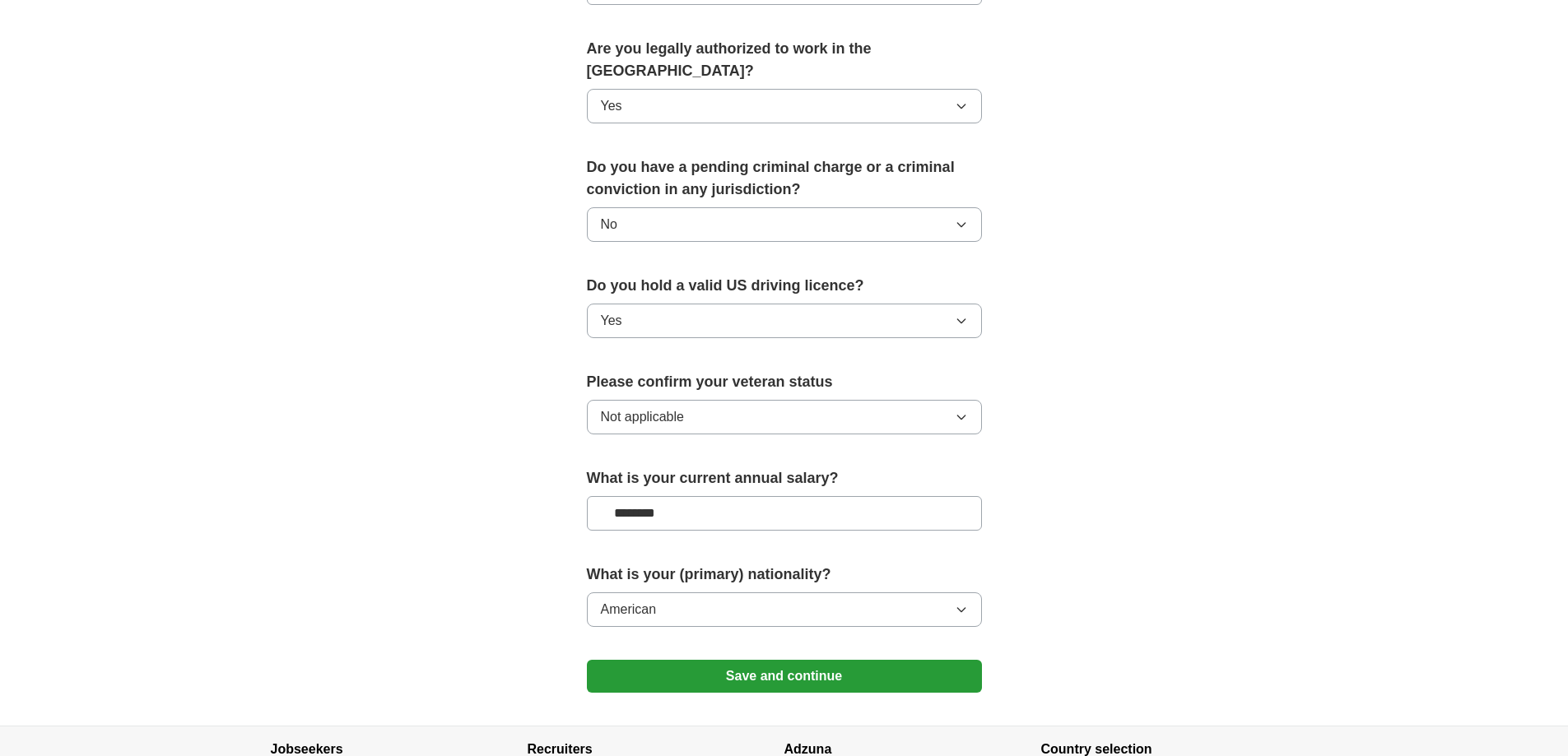
click at [837, 660] on button "Save and continue" at bounding box center [784, 676] width 395 height 33
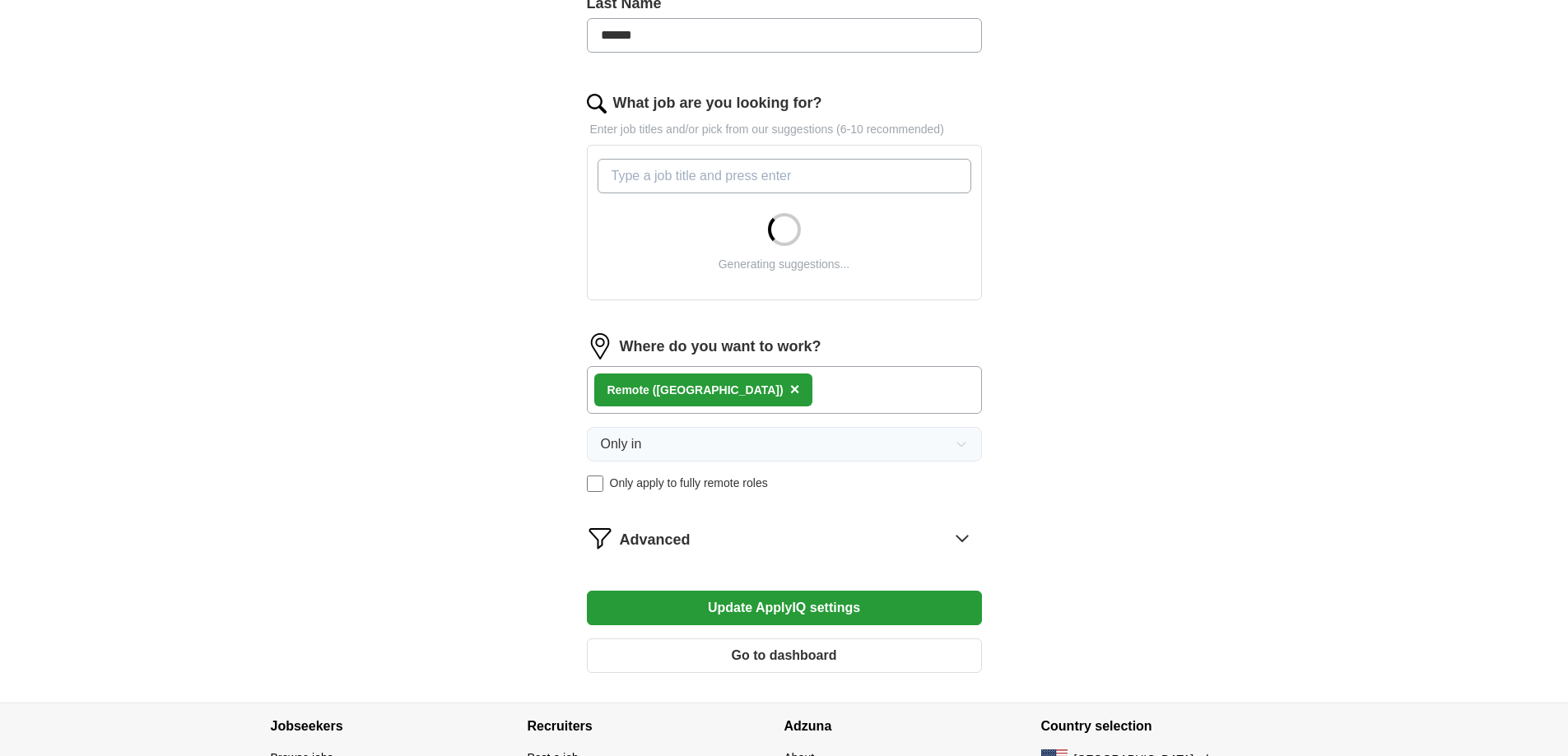
scroll to position [574, 0]
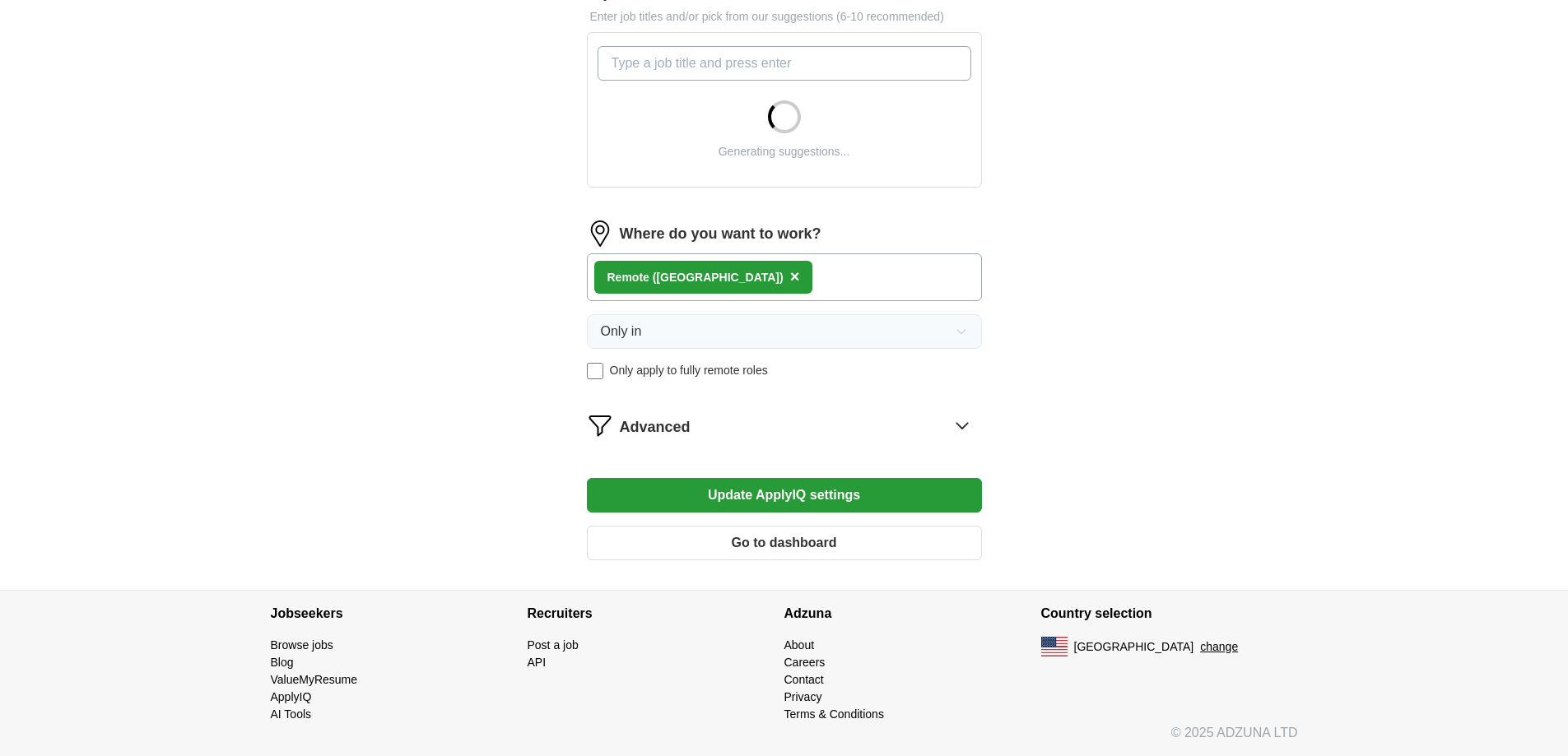
click at [913, 436] on div "Advanced" at bounding box center [801, 426] width 362 height 27
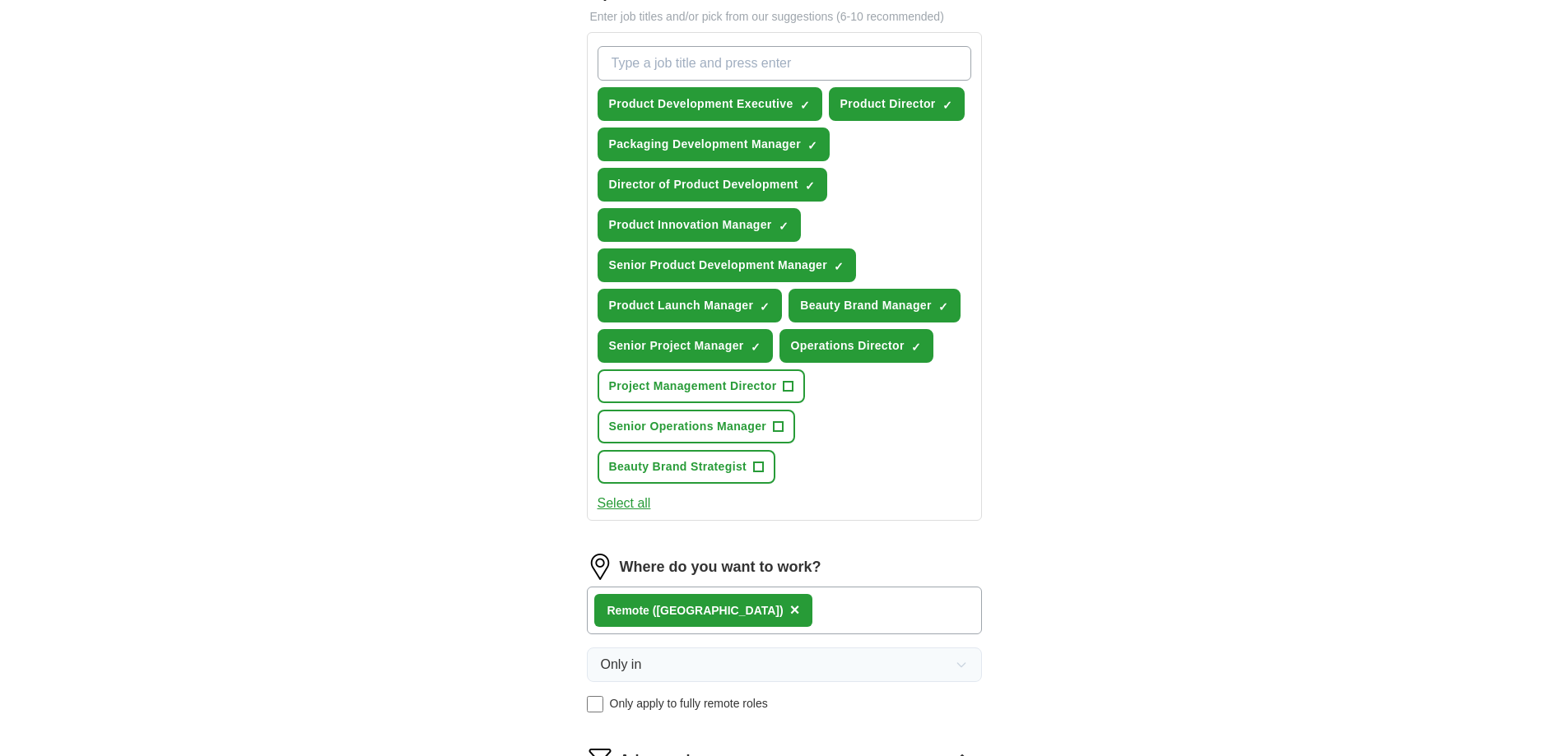
drag, startPoint x: 613, startPoint y: 552, endPoint x: 894, endPoint y: 559, distance: 281.1
click at [894, 559] on form "Select a resume [PERSON_NAME] - Resume.pdf [DATE] 02:22 Upload a different resu…" at bounding box center [784, 360] width 395 height 1417
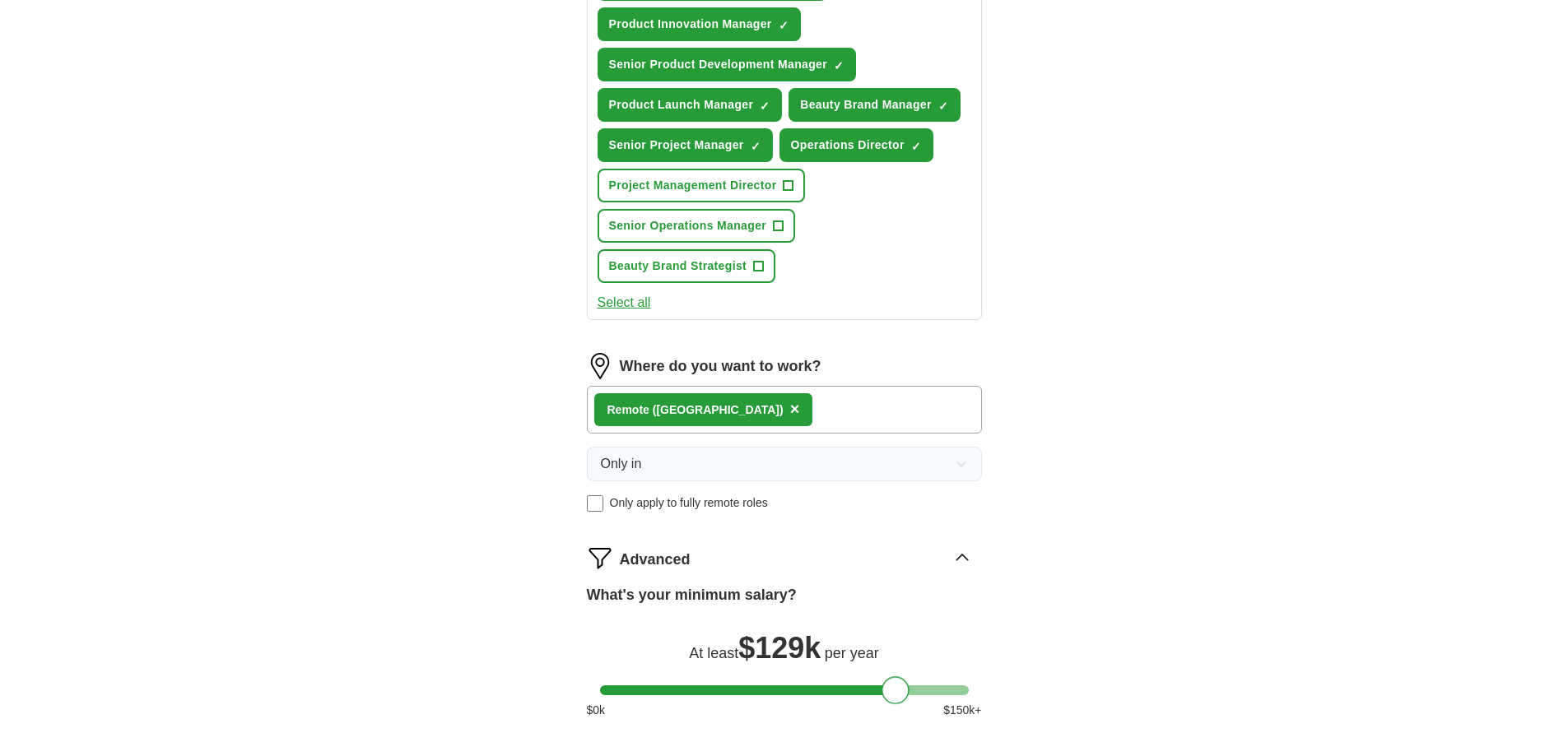
scroll to position [1068, 0]
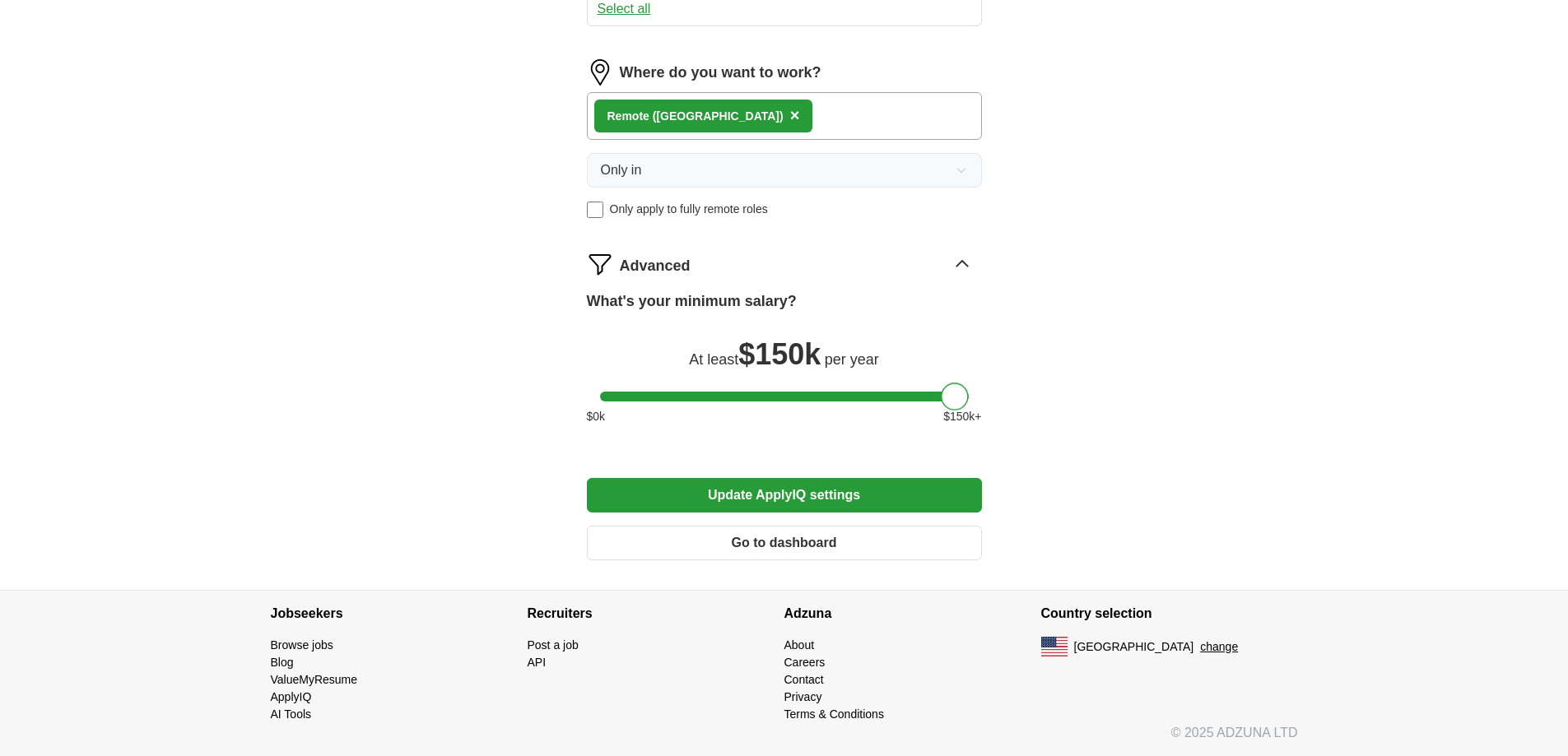
drag, startPoint x: 897, startPoint y: 399, endPoint x: 974, endPoint y: 403, distance: 77.1
click at [974, 403] on div "What's your minimum salary? At least $ 150k per year $ 0 k $ 150 k+" at bounding box center [784, 364] width 395 height 148
click at [870, 482] on button "Update ApplyIQ settings" at bounding box center [784, 495] width 395 height 35
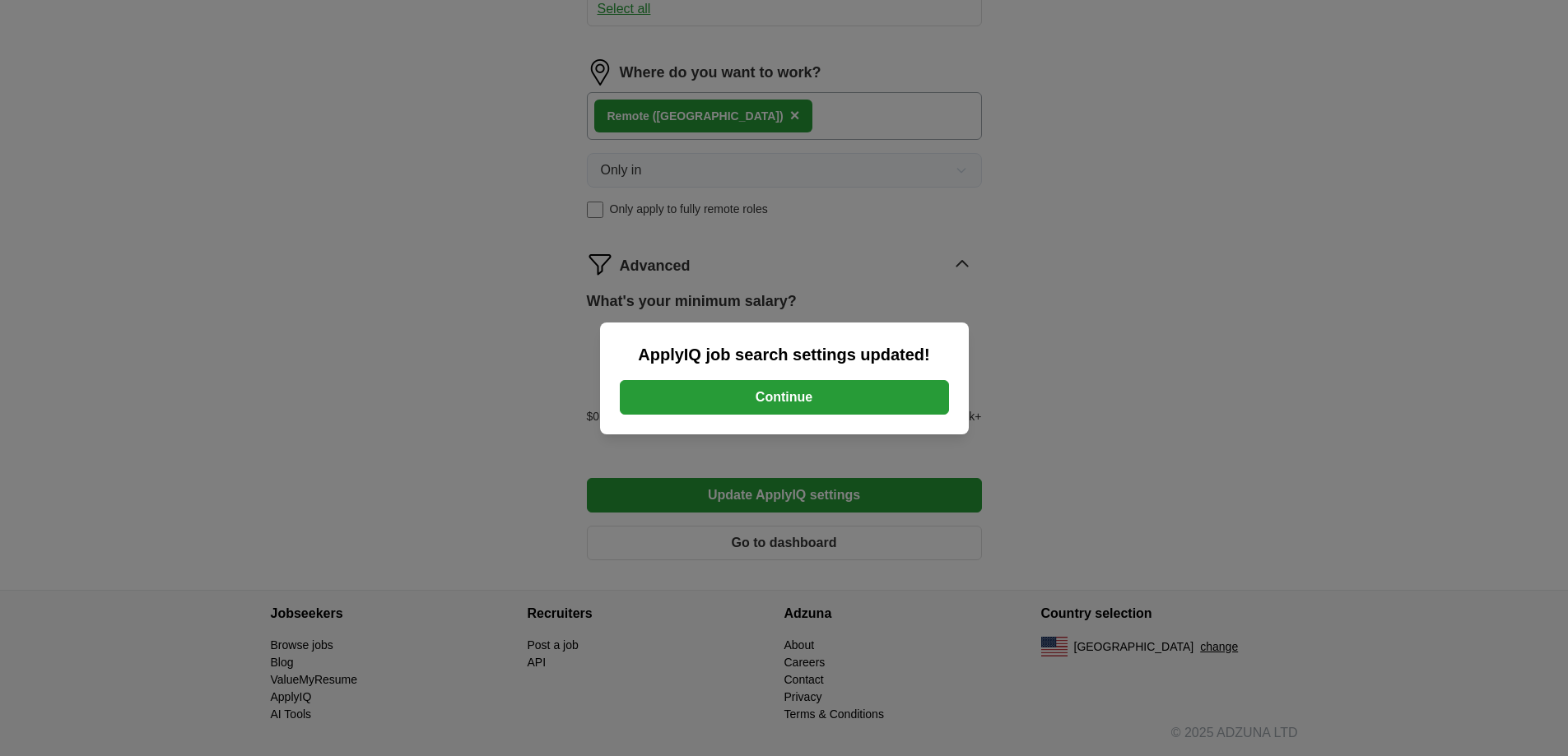
click at [823, 414] on button "Continue" at bounding box center [784, 397] width 329 height 35
